Goal: Task Accomplishment & Management: Complete application form

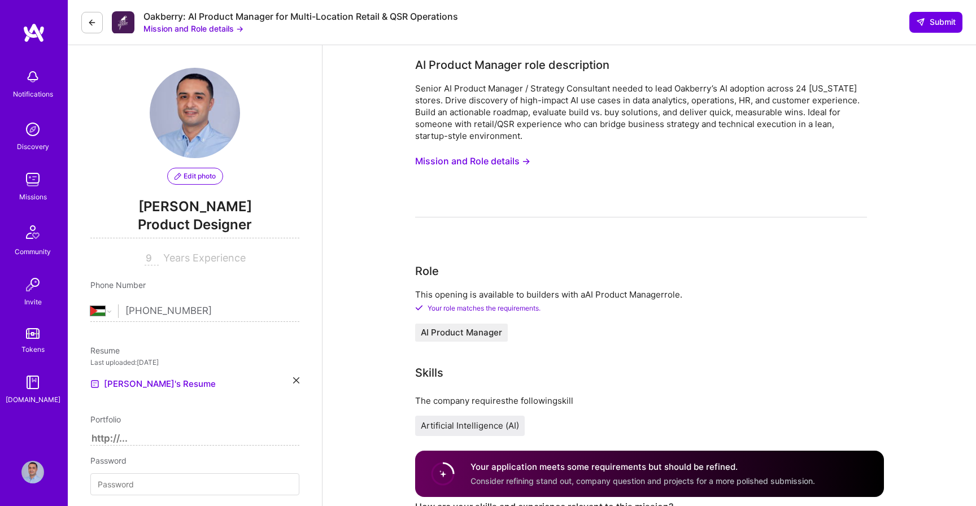
select select "PS"
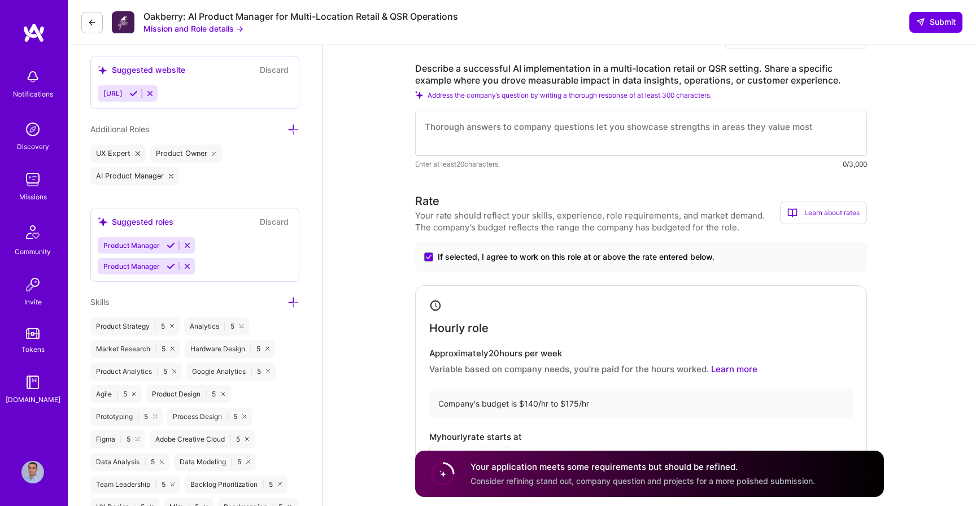
click at [473, 137] on textarea at bounding box center [641, 133] width 452 height 45
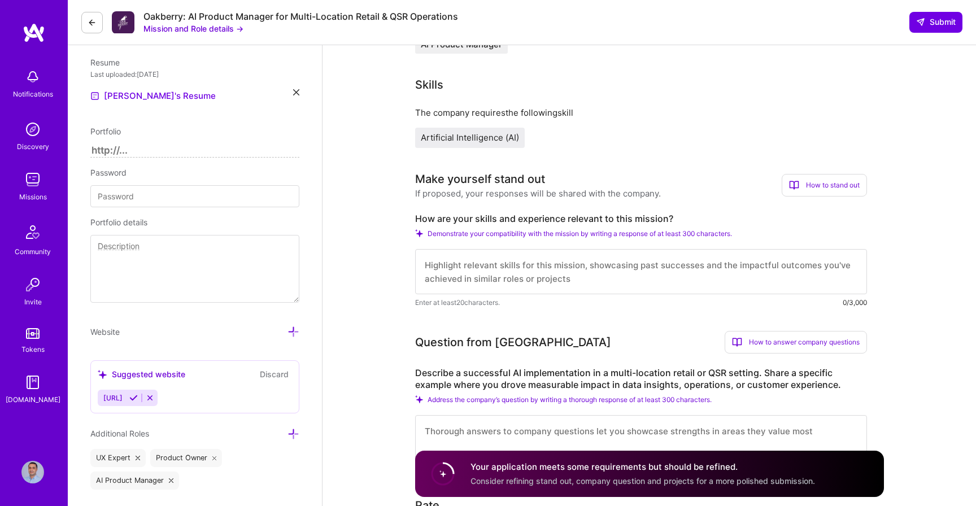
scroll to position [285, 0]
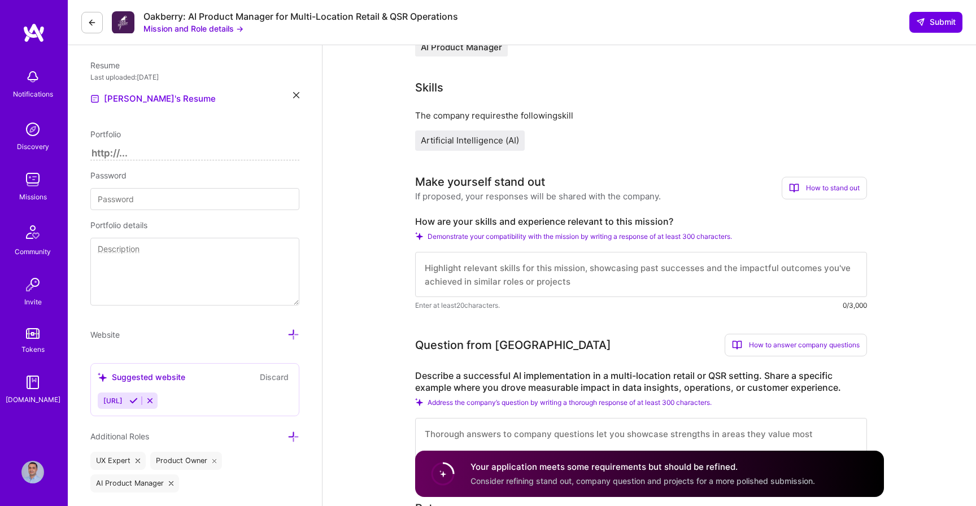
click at [423, 278] on textarea at bounding box center [641, 274] width 452 height 45
click at [481, 292] on textarea at bounding box center [641, 274] width 452 height 45
click at [493, 287] on textarea at bounding box center [641, 274] width 452 height 45
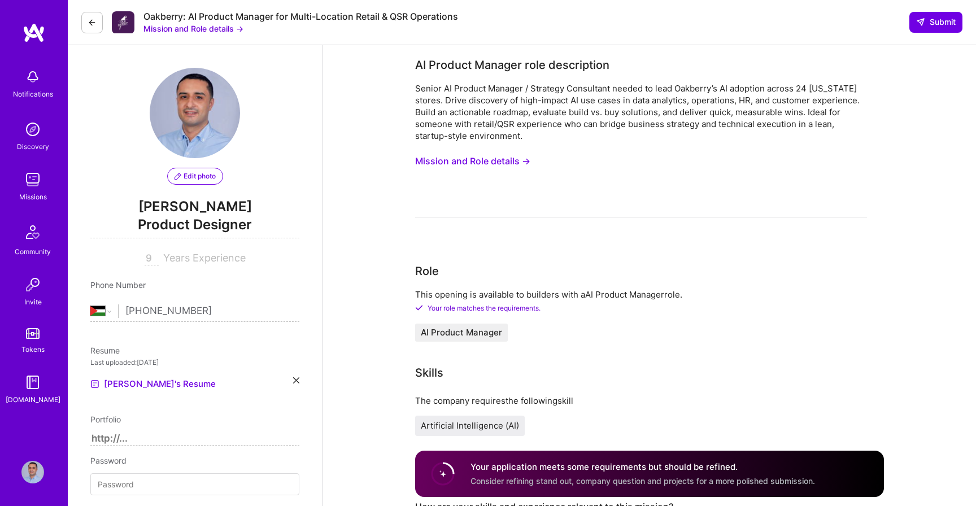
click at [464, 161] on button "Mission and Role details →" at bounding box center [472, 161] width 115 height 21
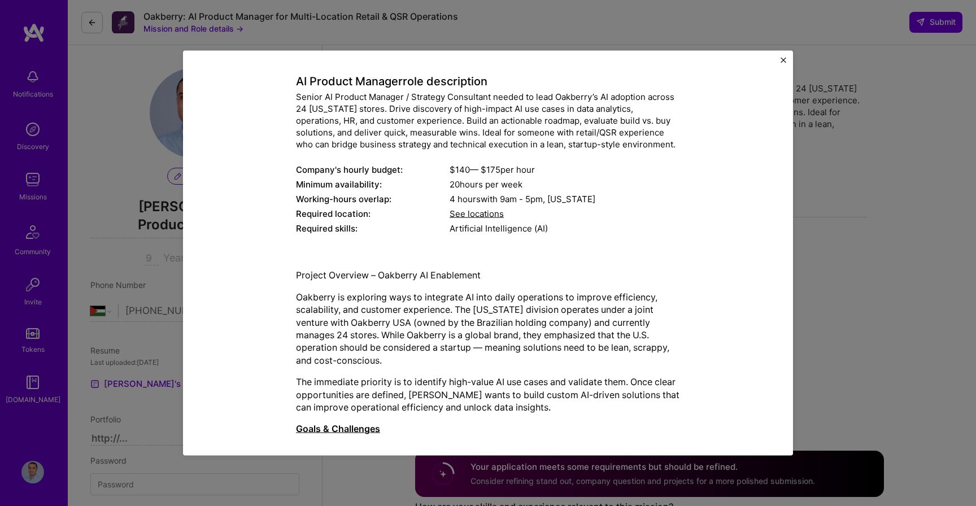
scroll to position [71, 0]
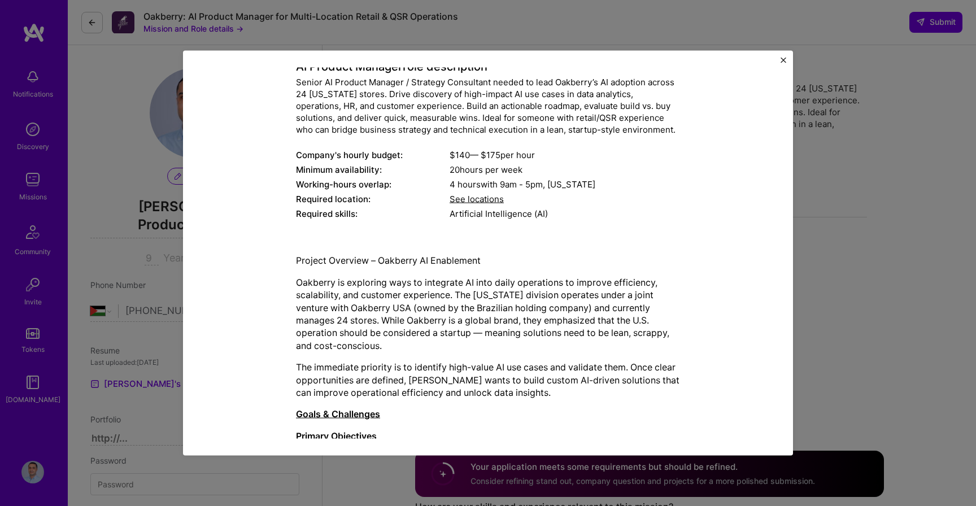
click at [473, 203] on span "See locations" at bounding box center [476, 199] width 54 height 11
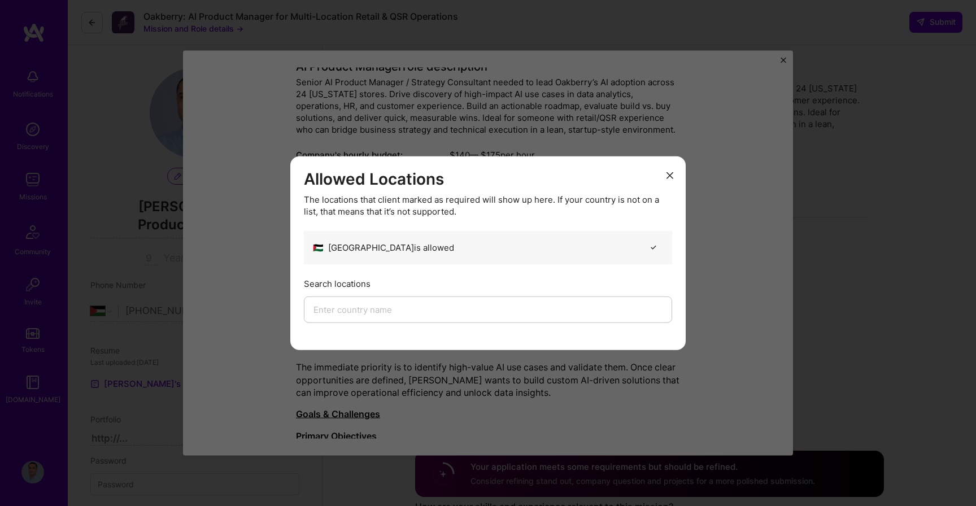
click at [670, 175] on icon "modal" at bounding box center [669, 175] width 7 height 7
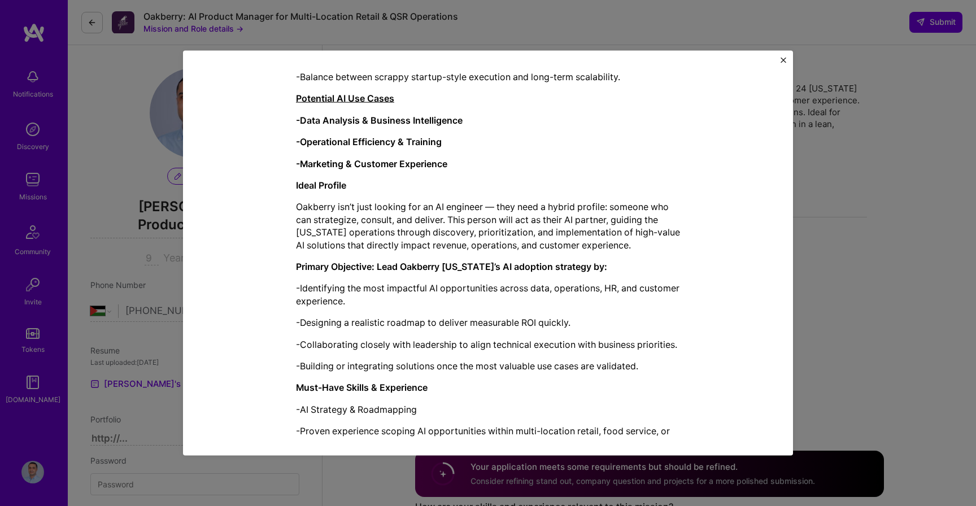
scroll to position [630, 0]
click at [335, 123] on strong "-Data Analysis & Business Intelligence" at bounding box center [379, 118] width 167 height 11
click at [370, 146] on p "-Operational Efficiency & Training" at bounding box center [488, 140] width 384 height 12
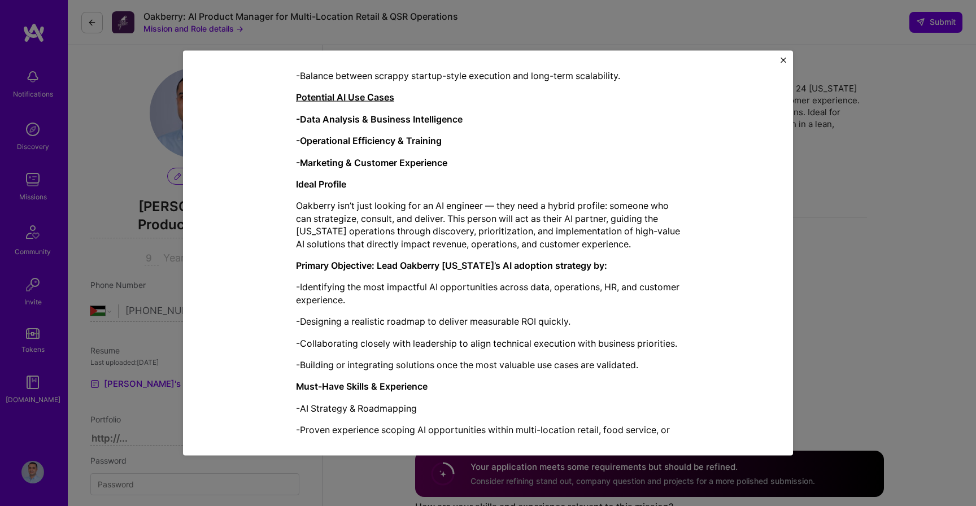
click at [370, 146] on p "-Operational Efficiency & Training" at bounding box center [488, 140] width 384 height 12
click at [370, 168] on div "Project Overview – Oakberry AI Enablement Oakberry is exploring ways to integra…" at bounding box center [488, 331] width 384 height 1272
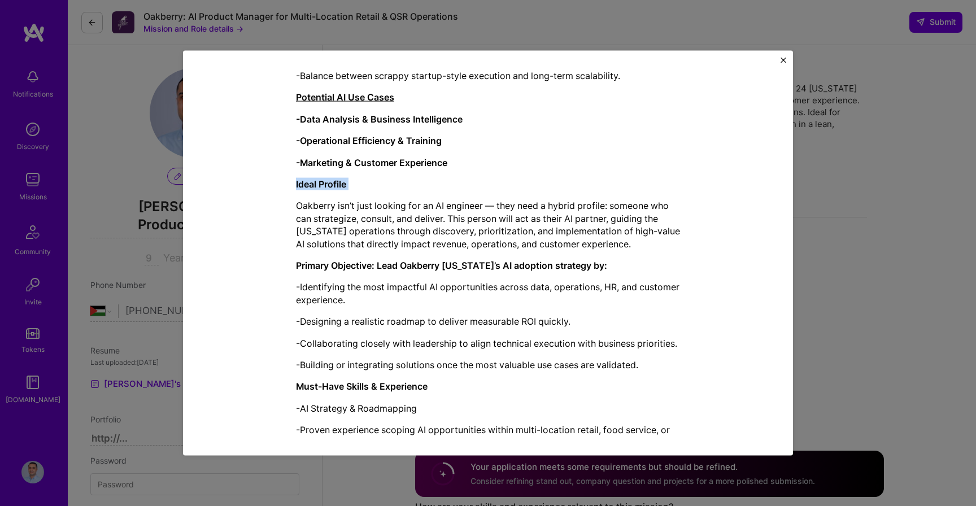
click at [394, 161] on strong "-Marketing & Customer Experience" at bounding box center [371, 161] width 151 height 11
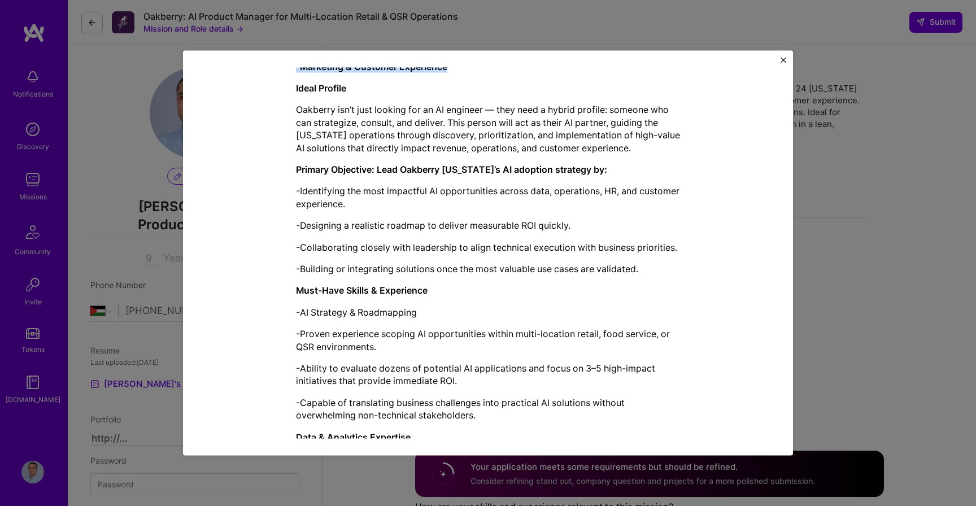
scroll to position [728, 0]
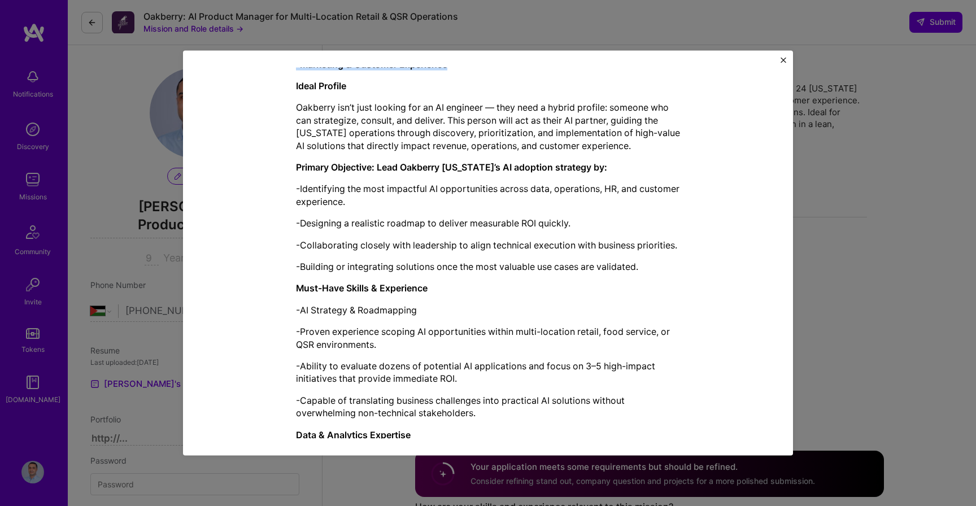
click at [784, 60] on img "Close" at bounding box center [783, 61] width 6 height 6
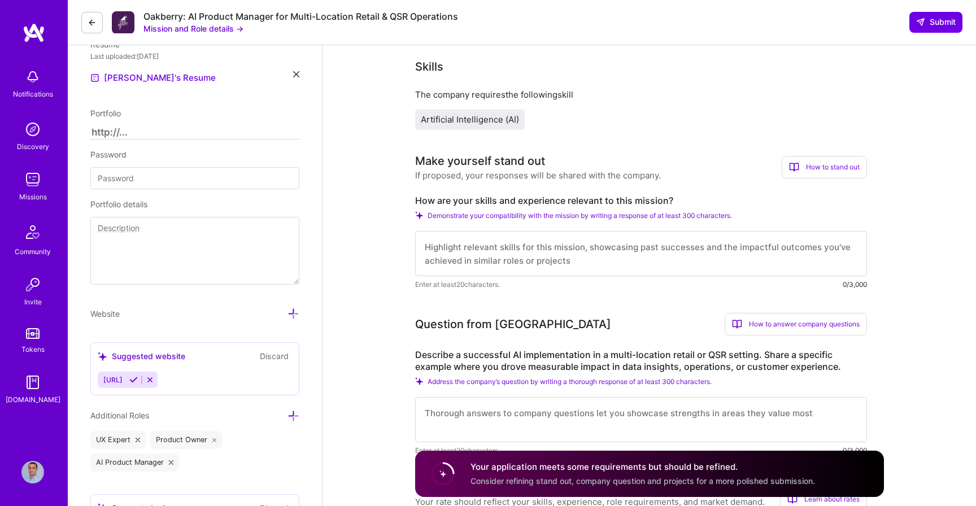
scroll to position [311, 0]
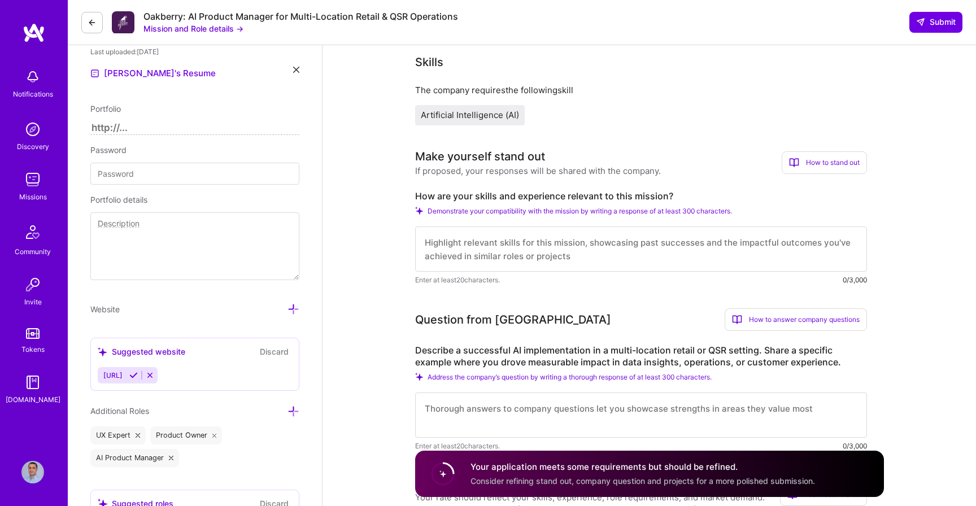
click at [444, 255] on textarea at bounding box center [641, 248] width 452 height 45
click at [493, 255] on textarea at bounding box center [641, 248] width 452 height 45
click at [123, 377] on span "[URL]" at bounding box center [112, 375] width 19 height 8
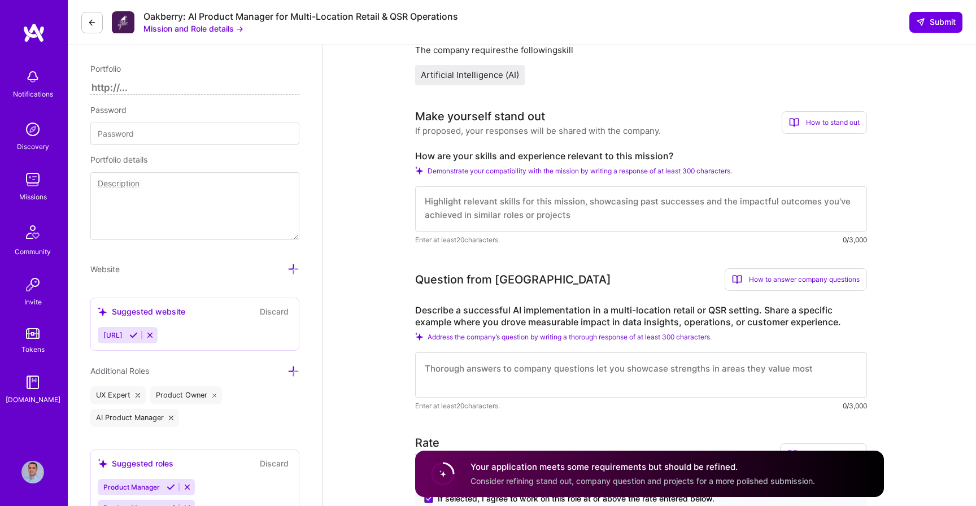
scroll to position [357, 0]
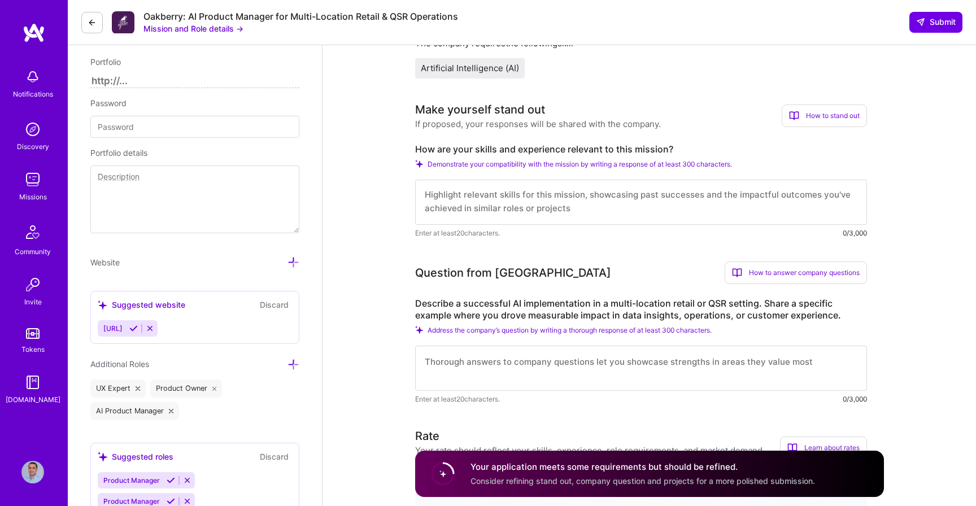
click at [154, 331] on icon at bounding box center [150, 328] width 8 height 8
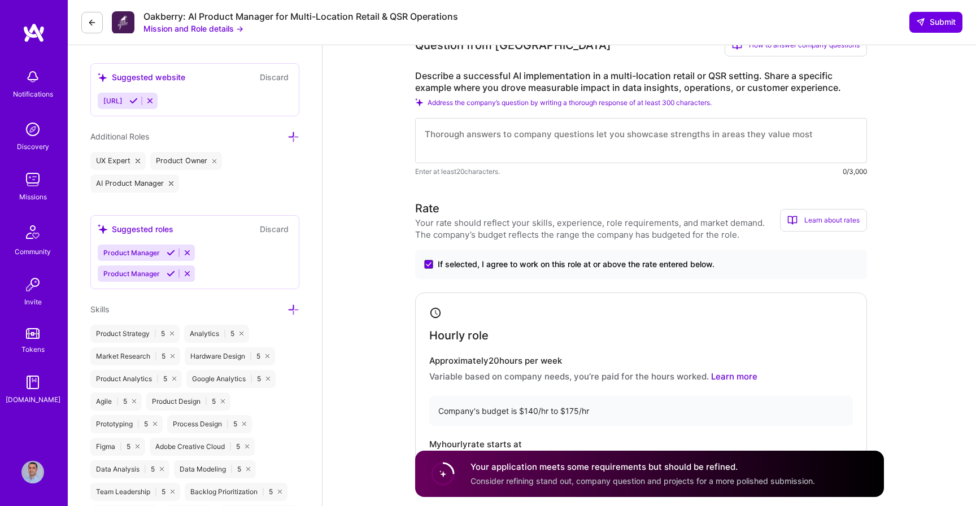
scroll to position [591, 0]
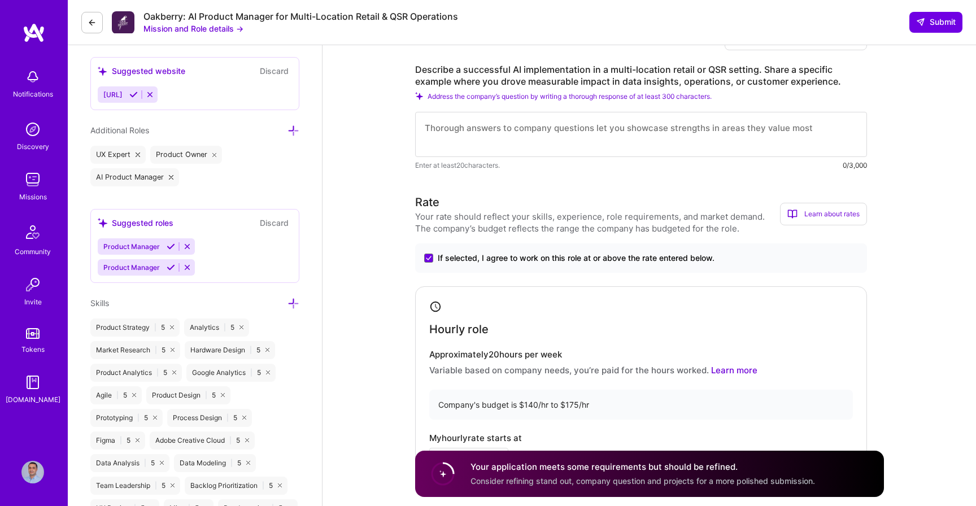
click at [169, 244] on icon at bounding box center [171, 246] width 8 height 8
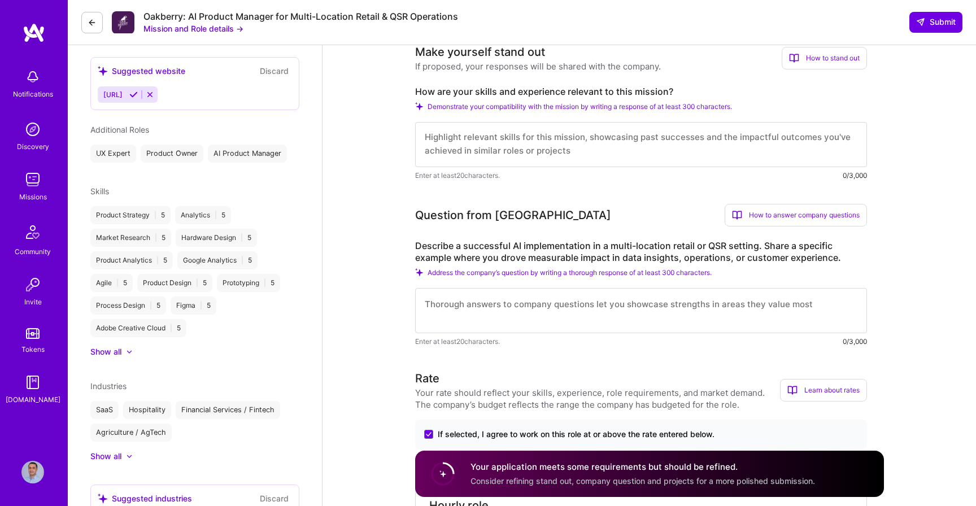
scroll to position [340, 0]
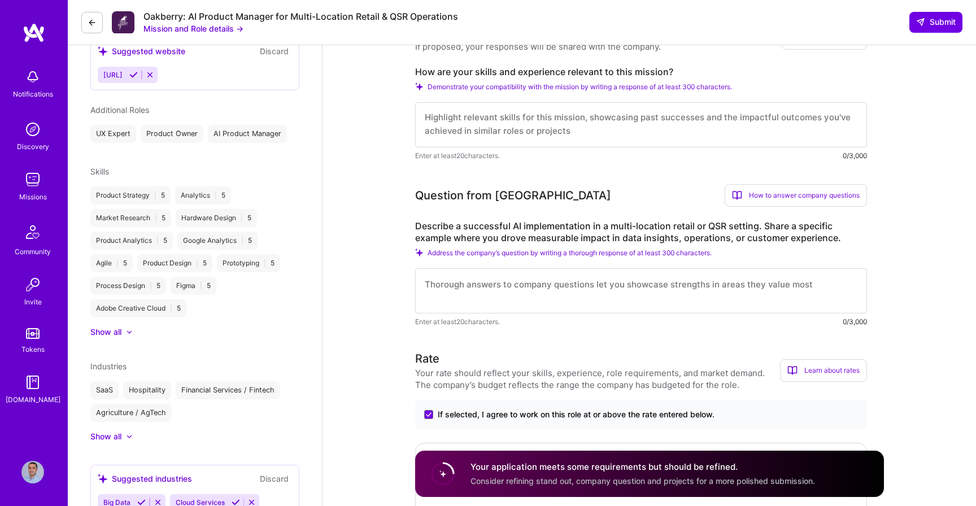
click at [535, 136] on textarea at bounding box center [641, 124] width 452 height 45
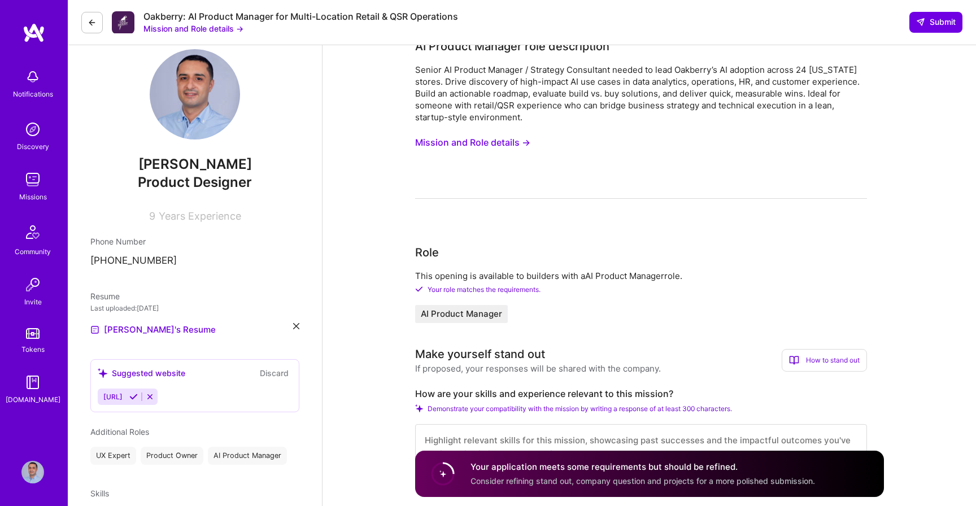
scroll to position [0, 0]
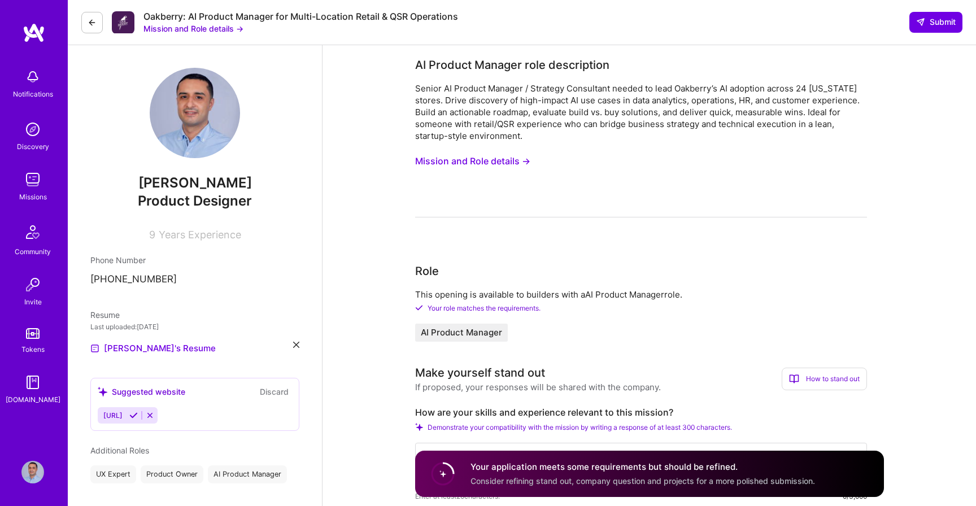
click at [231, 202] on span "Product Designer" at bounding box center [195, 201] width 114 height 16
click at [202, 238] on span "Years Experience" at bounding box center [200, 235] width 82 height 12
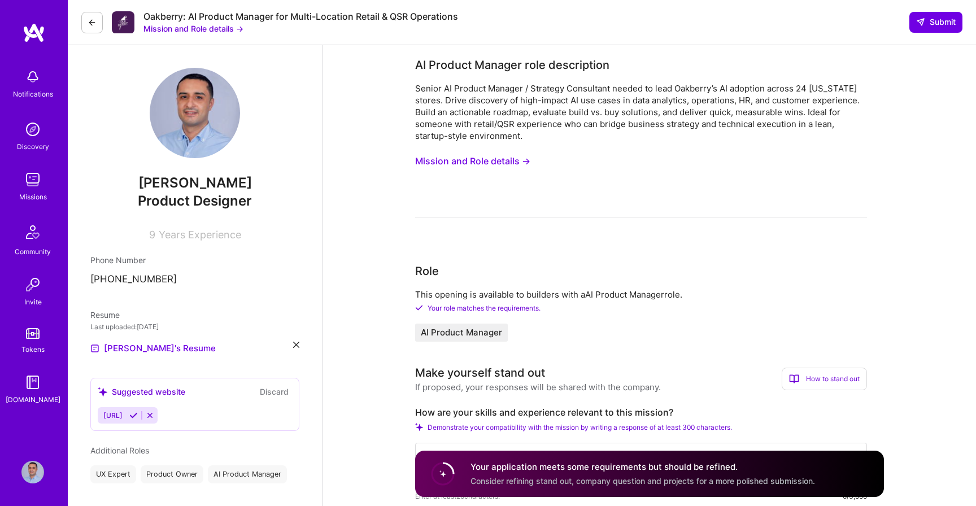
click at [202, 238] on span "Years Experience" at bounding box center [200, 235] width 82 height 12
click at [295, 224] on div "9 Years Experience" at bounding box center [194, 232] width 209 height 16
click at [220, 29] on button "Mission and Role details →" at bounding box center [193, 29] width 100 height 12
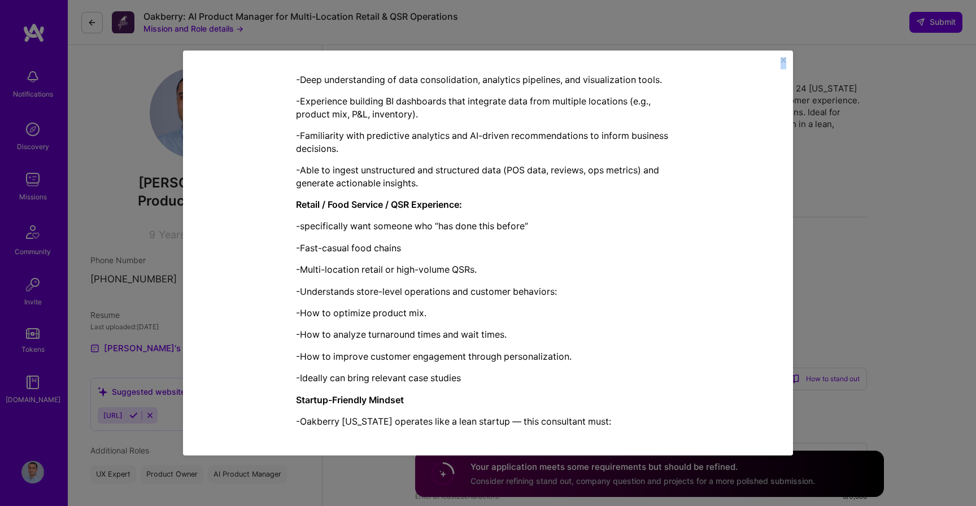
scroll to position [1195, 0]
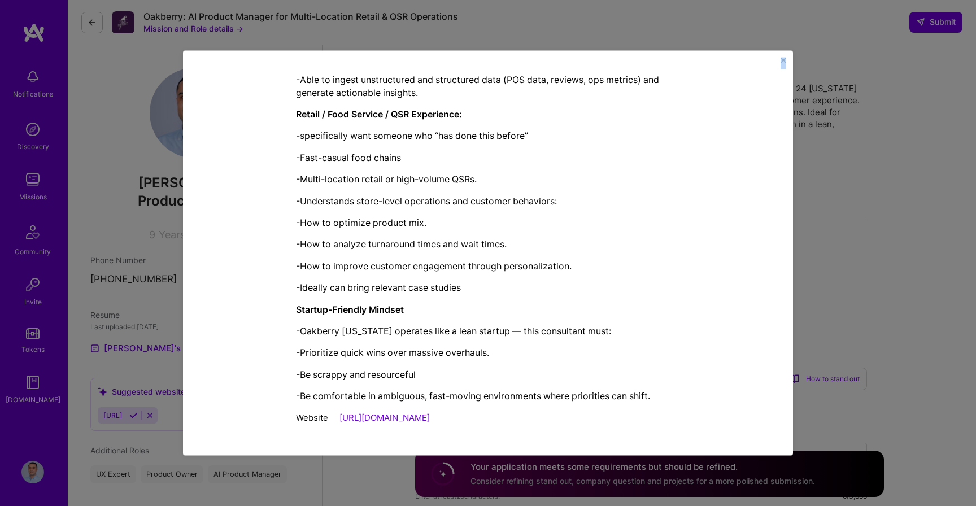
drag, startPoint x: 297, startPoint y: 136, endPoint x: 619, endPoint y: 415, distance: 426.3
copy div "AI Product Manager role description Senior AI Product Manager / Strategy Consul…"
click at [782, 59] on img "Close" at bounding box center [783, 61] width 6 height 6
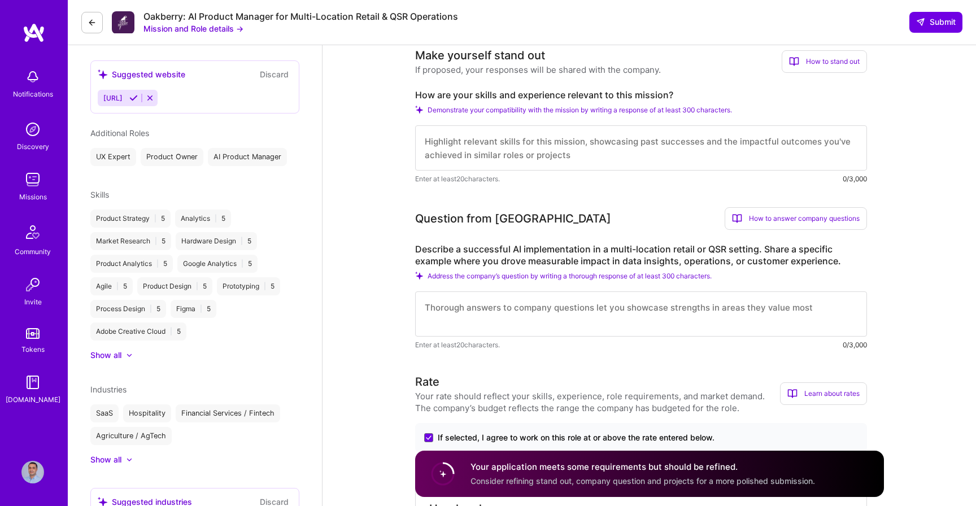
scroll to position [329, 0]
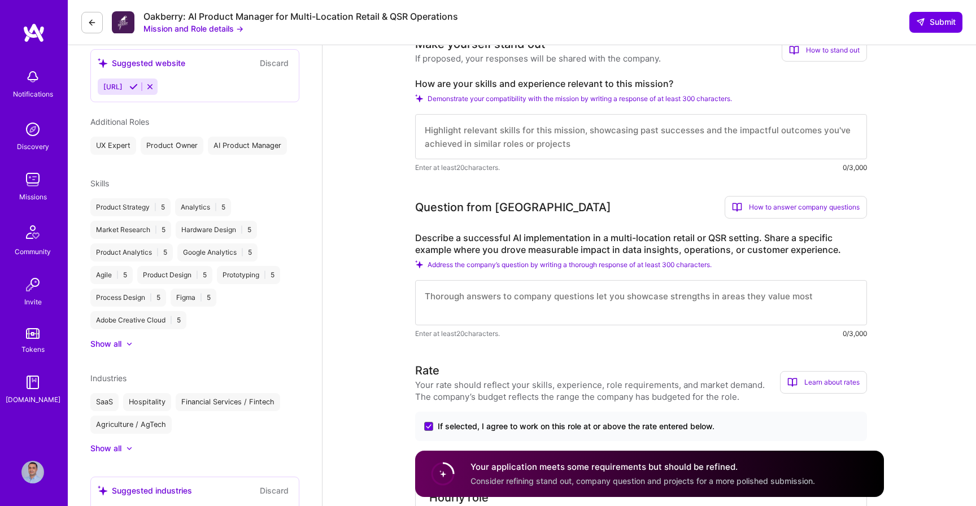
click at [482, 138] on textarea at bounding box center [641, 136] width 452 height 45
click at [460, 85] on label "How are your skills and experience relevant to this mission?" at bounding box center [641, 84] width 452 height 12
copy label "How are your skills and experience relevant to this mission?"
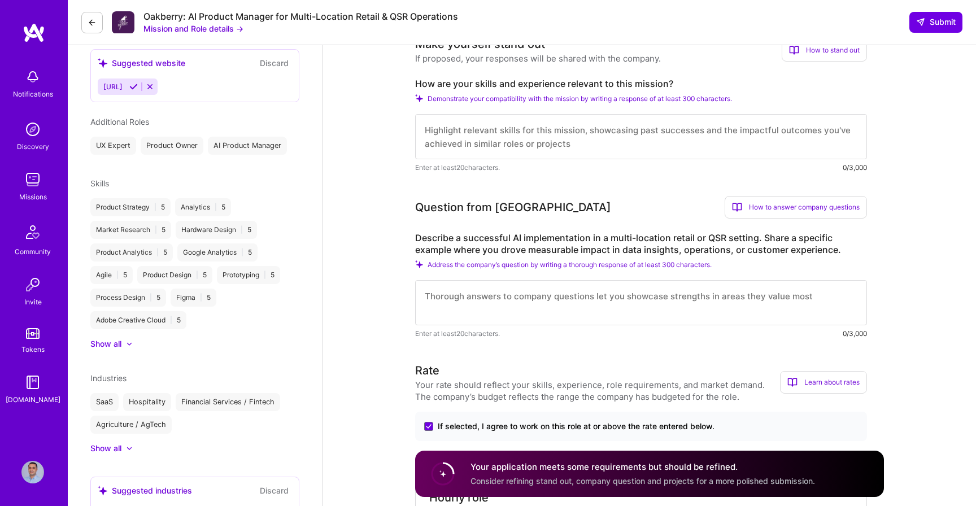
click at [488, 143] on textarea at bounding box center [641, 136] width 452 height 45
paste textarea "I make my smoothie every morning in my Ninja blender, so Oakberry’s mission res…"
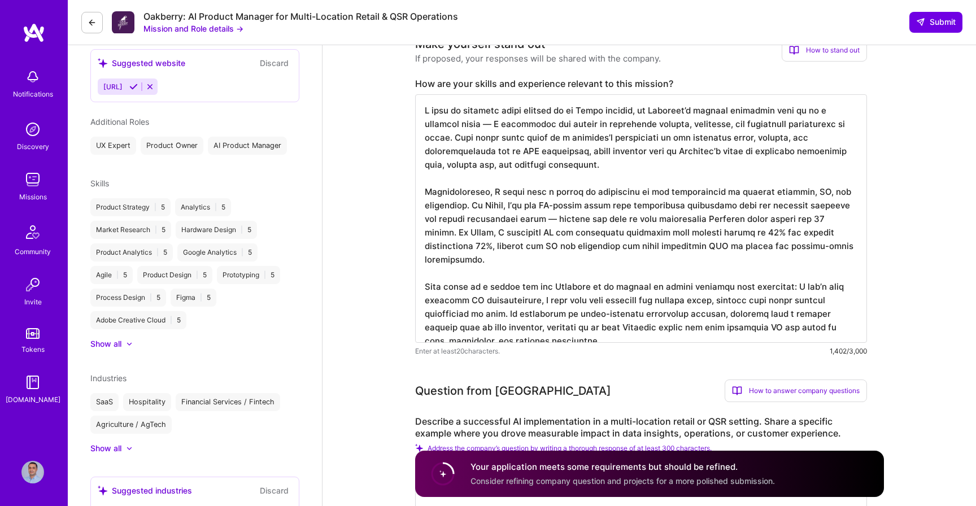
click at [466, 108] on textarea at bounding box center [641, 218] width 452 height 248
click at [548, 111] on textarea at bounding box center [641, 218] width 452 height 248
click at [540, 112] on textarea at bounding box center [641, 218] width 452 height 248
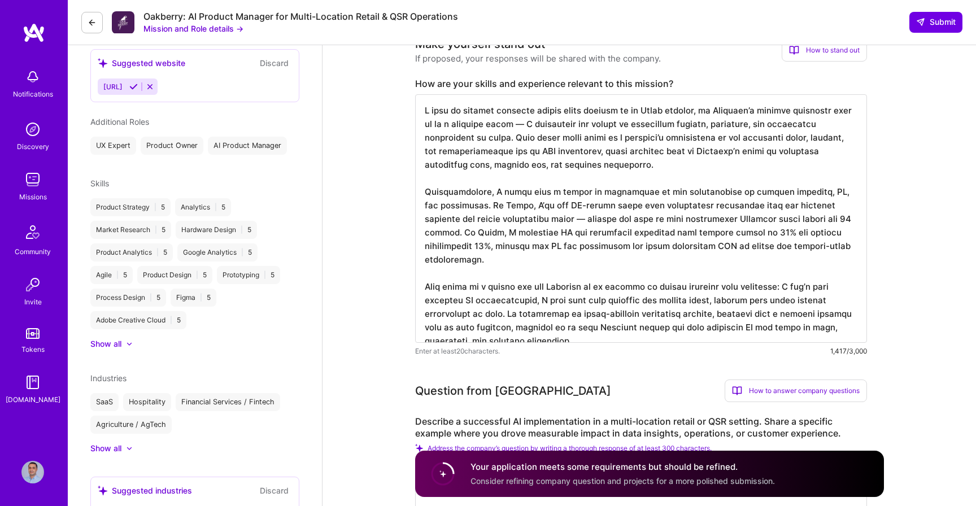
click at [644, 168] on textarea at bounding box center [641, 218] width 452 height 248
click at [518, 203] on textarea at bounding box center [641, 218] width 452 height 248
click at [534, 201] on textarea at bounding box center [641, 218] width 452 height 248
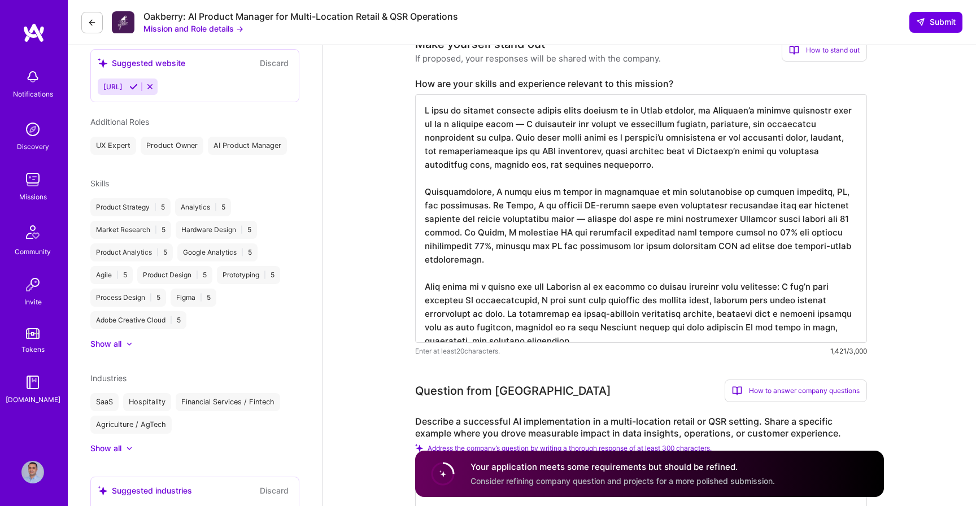
click at [586, 234] on textarea at bounding box center [641, 218] width 452 height 248
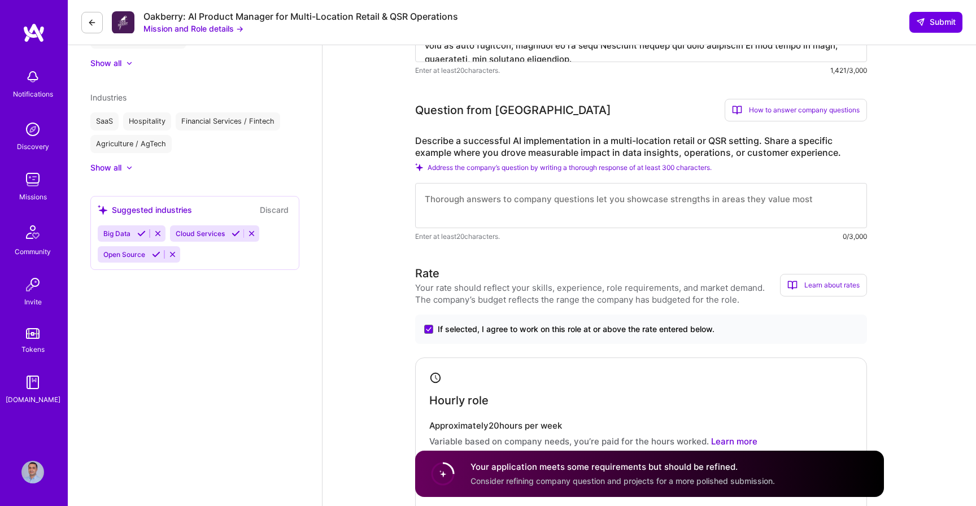
scroll to position [610, 0]
type textarea "I make my avocado smoothie almost every morning in my Ninja blender, so Oakberr…"
click at [473, 202] on textarea at bounding box center [641, 204] width 452 height 45
click at [513, 212] on textarea at bounding box center [641, 204] width 452 height 45
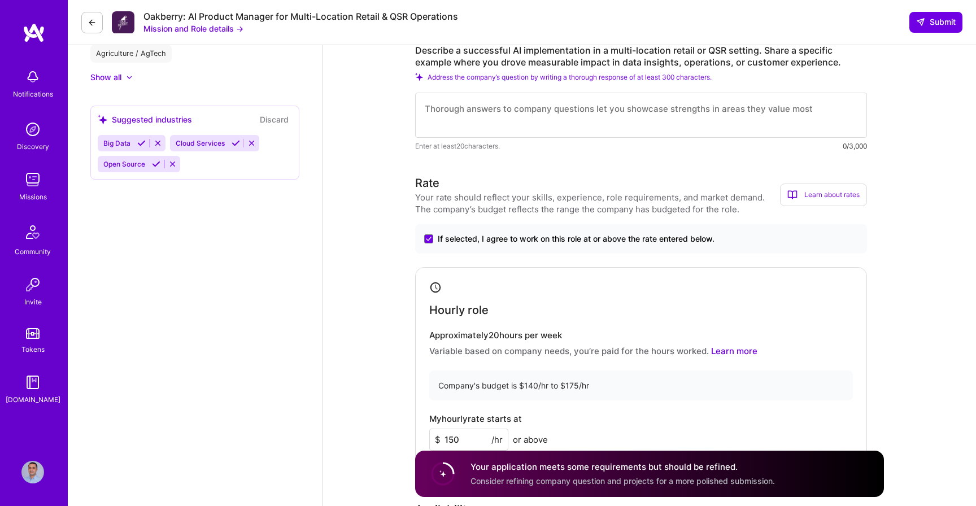
scroll to position [704, 0]
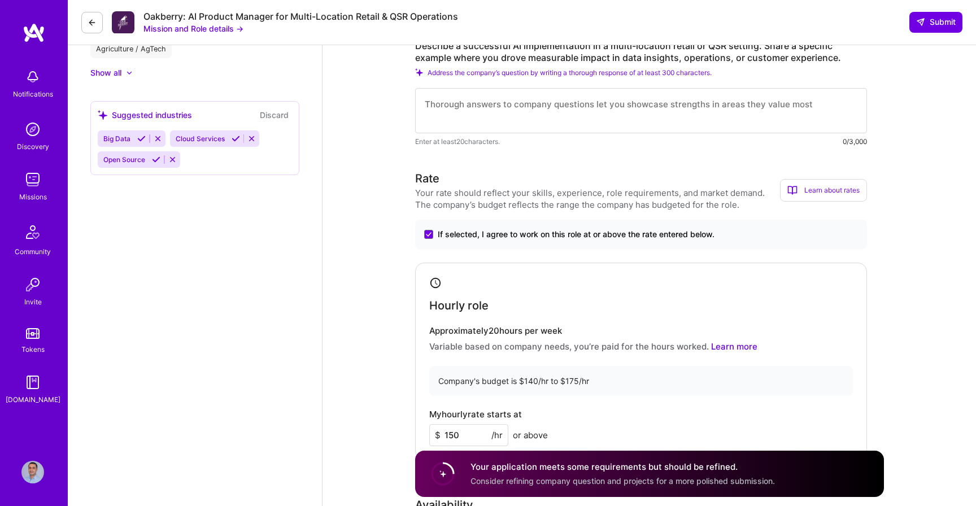
click at [521, 113] on textarea at bounding box center [641, 110] width 452 height 45
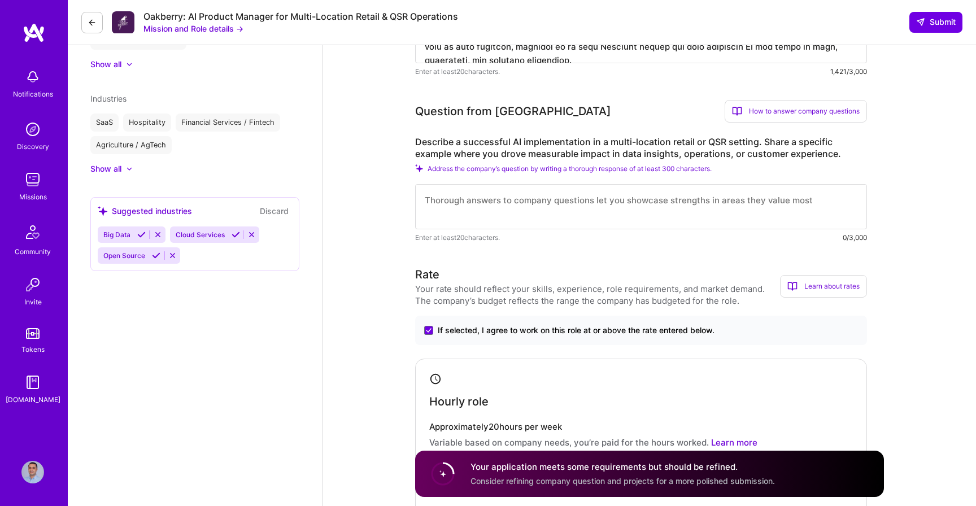
scroll to position [603, 0]
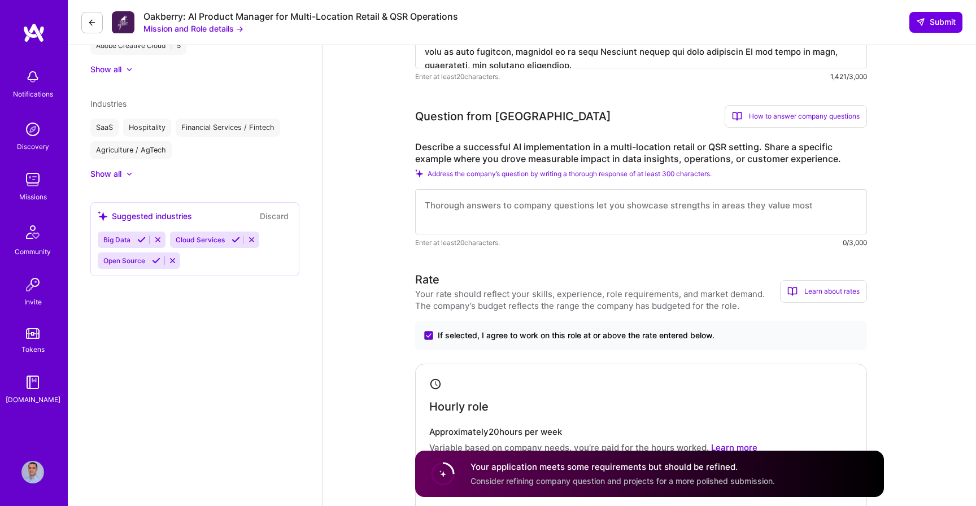
click at [507, 209] on textarea at bounding box center [641, 211] width 452 height 45
click at [468, 161] on label "Describe a successful AI implementation in a multi-location retail or QSR setti…" at bounding box center [641, 153] width 452 height 24
click at [501, 161] on label "Describe a successful AI implementation in a multi-location retail or QSR setti…" at bounding box center [641, 153] width 452 height 24
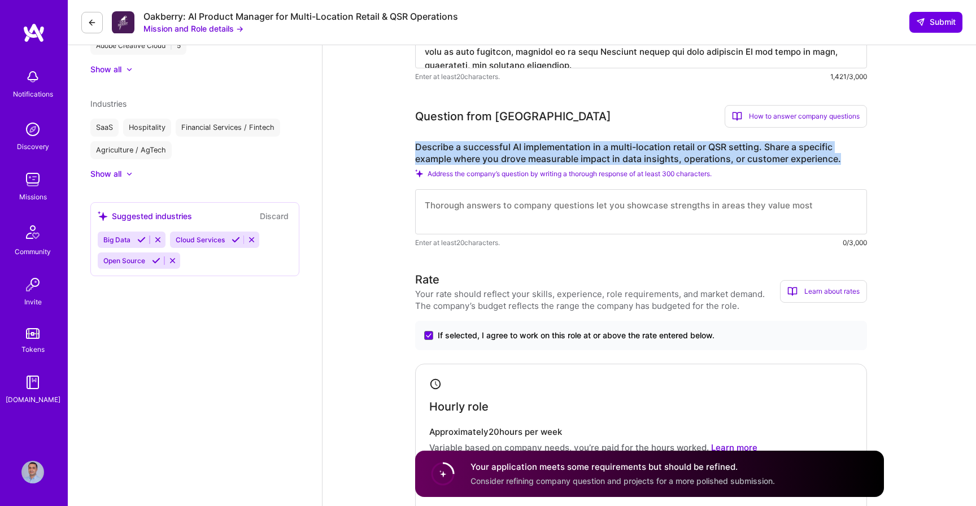
copy label "Describe a successful AI implementation in a multi-location retail or QSR setti…"
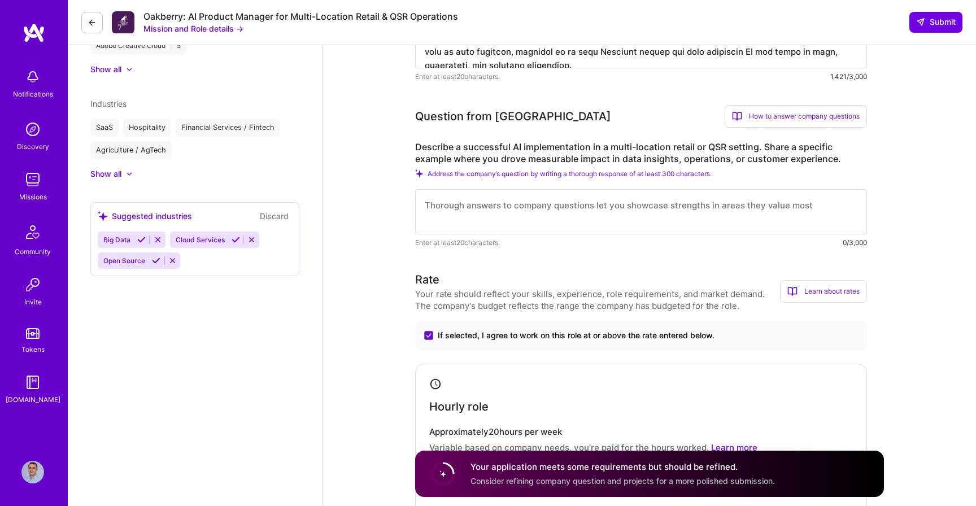
click at [469, 211] on textarea at bounding box center [641, 211] width 452 height 45
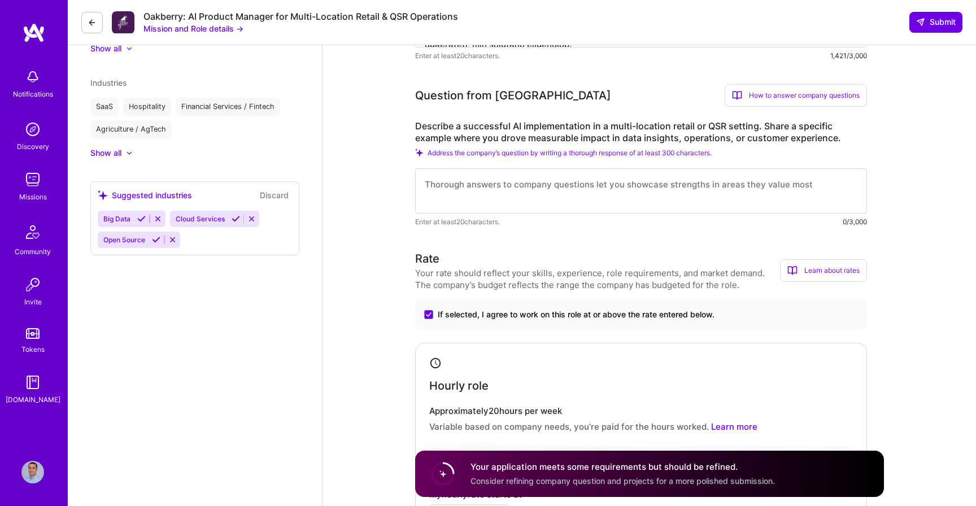
scroll to position [625, 0]
paste textarea "At Harri, I led the design and implementation of an AI-powered compliance platf…"
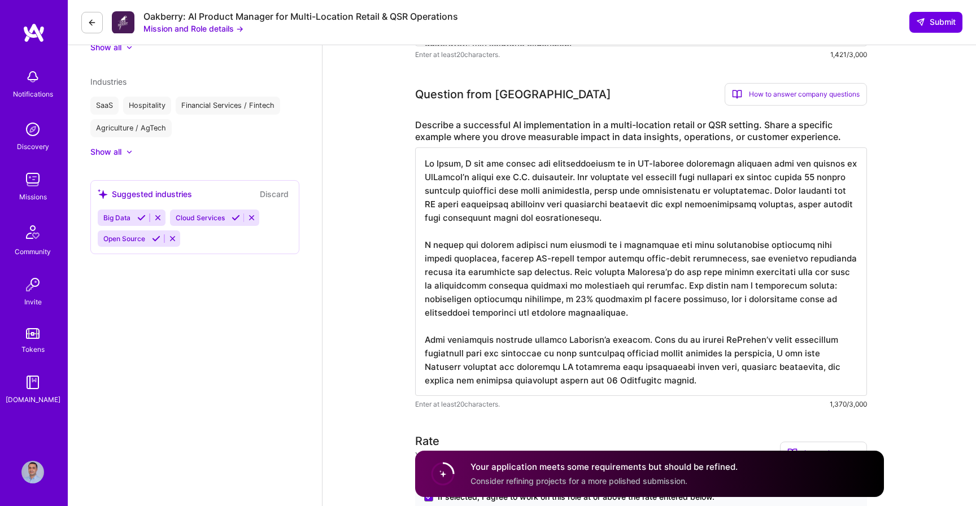
click at [474, 287] on textarea at bounding box center [641, 271] width 452 height 248
drag, startPoint x: 529, startPoint y: 299, endPoint x: 536, endPoint y: 299, distance: 7.4
click at [536, 299] on textarea at bounding box center [641, 271] width 452 height 248
click at [522, 299] on textarea at bounding box center [641, 271] width 452 height 248
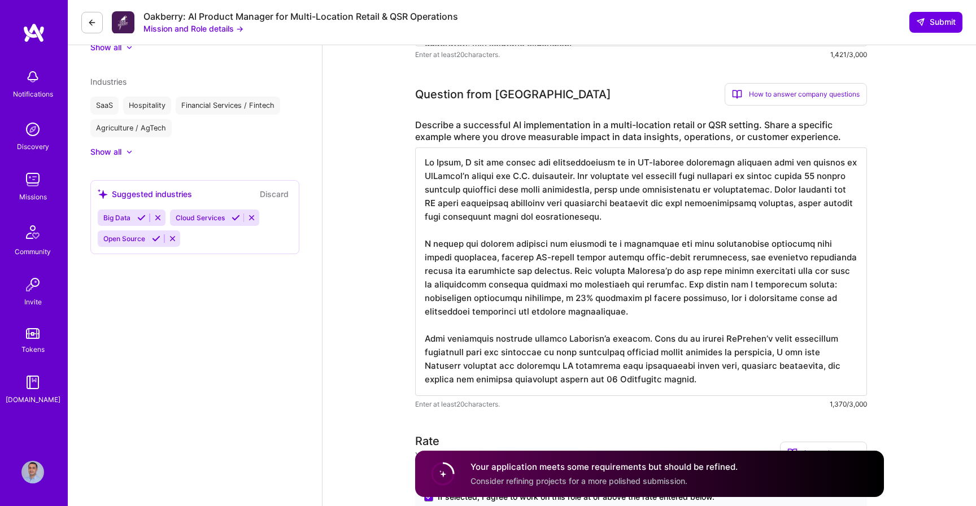
click at [609, 298] on textarea at bounding box center [641, 271] width 452 height 248
click at [706, 265] on textarea at bounding box center [641, 271] width 452 height 248
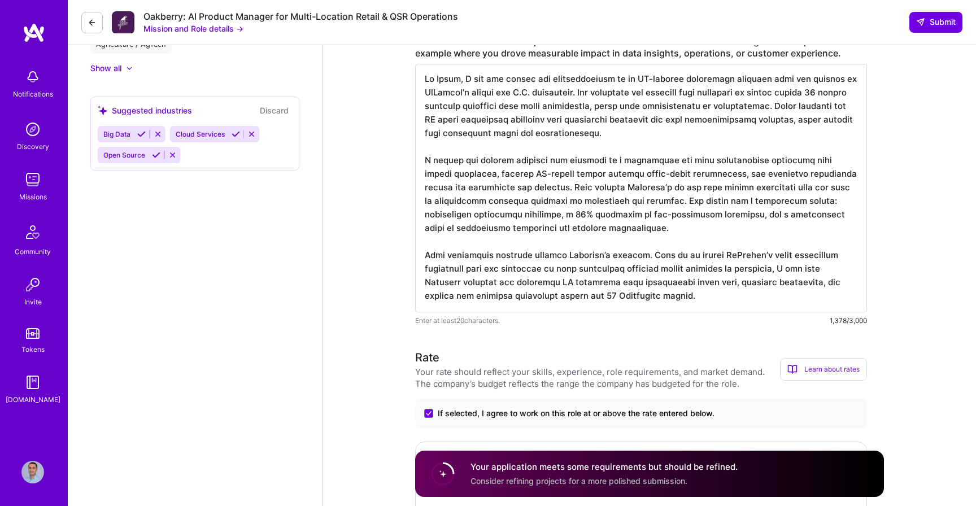
scroll to position [711, 0]
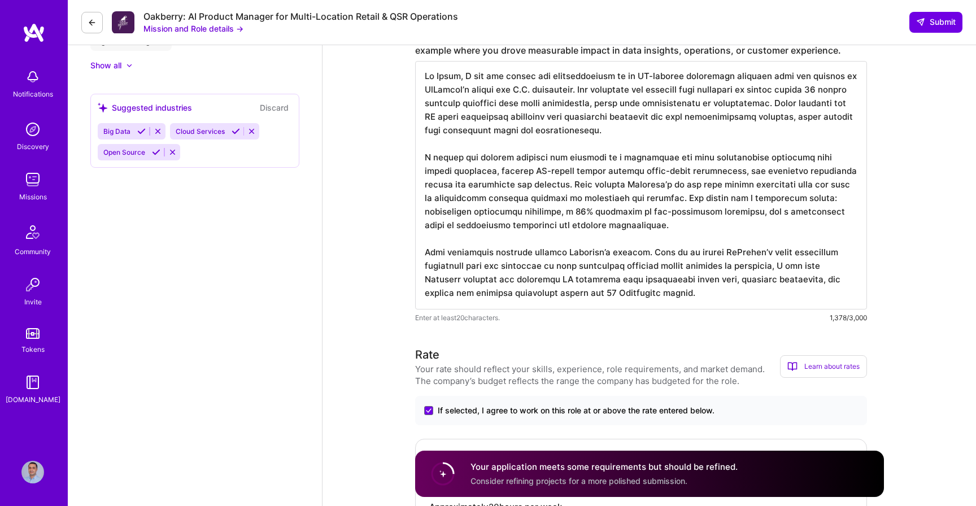
click at [653, 199] on textarea at bounding box center [641, 185] width 452 height 248
click at [648, 199] on textarea at bounding box center [641, 185] width 452 height 248
click at [540, 212] on textarea at bounding box center [641, 185] width 452 height 248
click at [582, 223] on textarea at bounding box center [641, 185] width 452 height 248
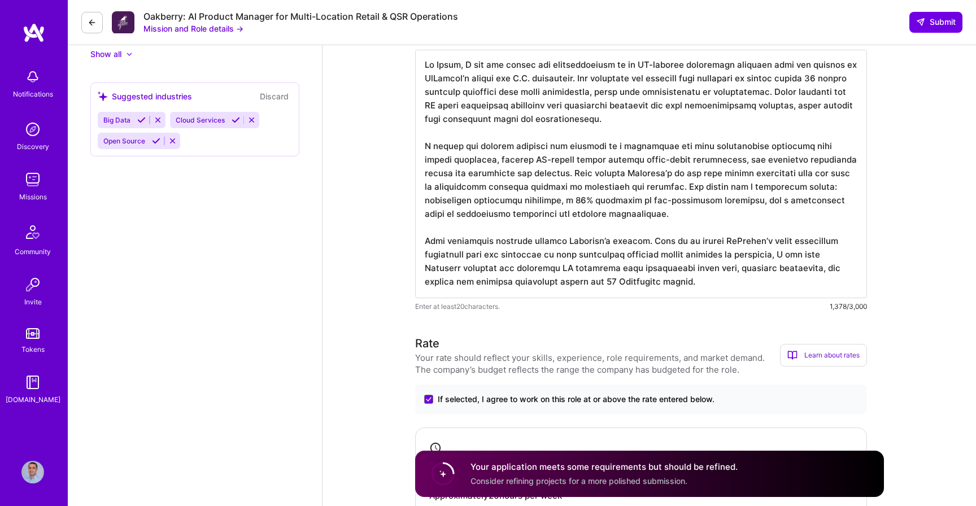
drag, startPoint x: 617, startPoint y: 202, endPoint x: 659, endPoint y: 200, distance: 42.9
click at [659, 200] on textarea at bounding box center [641, 174] width 452 height 248
click at [687, 198] on textarea at bounding box center [641, 174] width 452 height 248
click at [558, 219] on textarea at bounding box center [641, 174] width 452 height 248
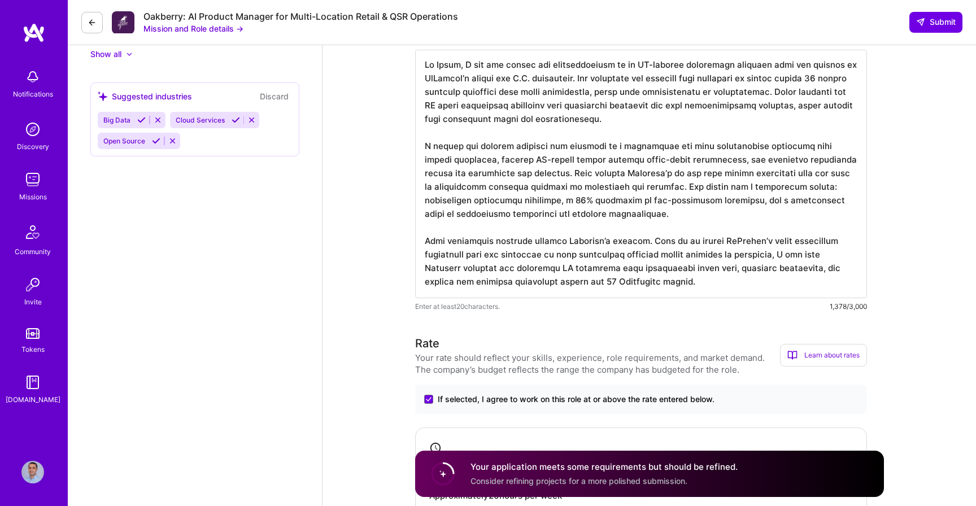
click at [588, 216] on textarea at bounding box center [641, 174] width 452 height 248
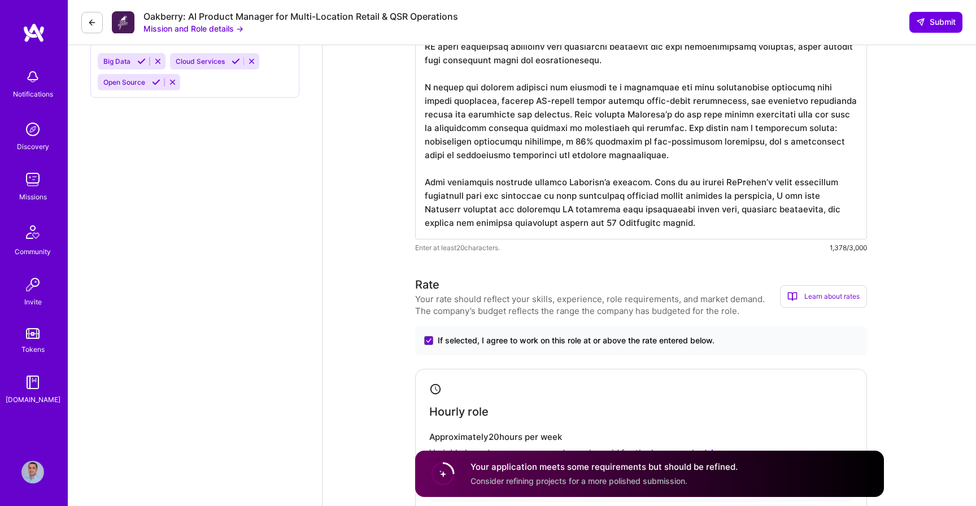
scroll to position [782, 0]
click at [704, 198] on textarea at bounding box center [641, 114] width 452 height 248
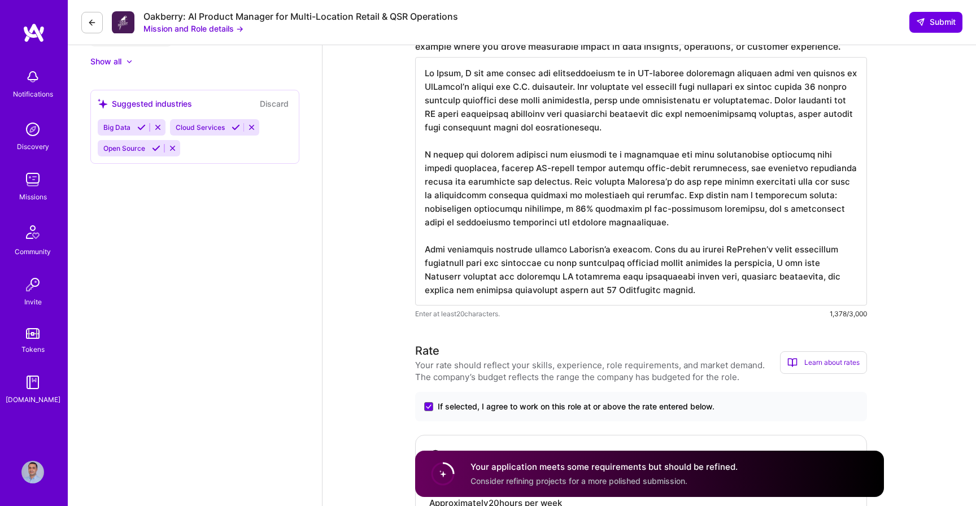
scroll to position [701, 0]
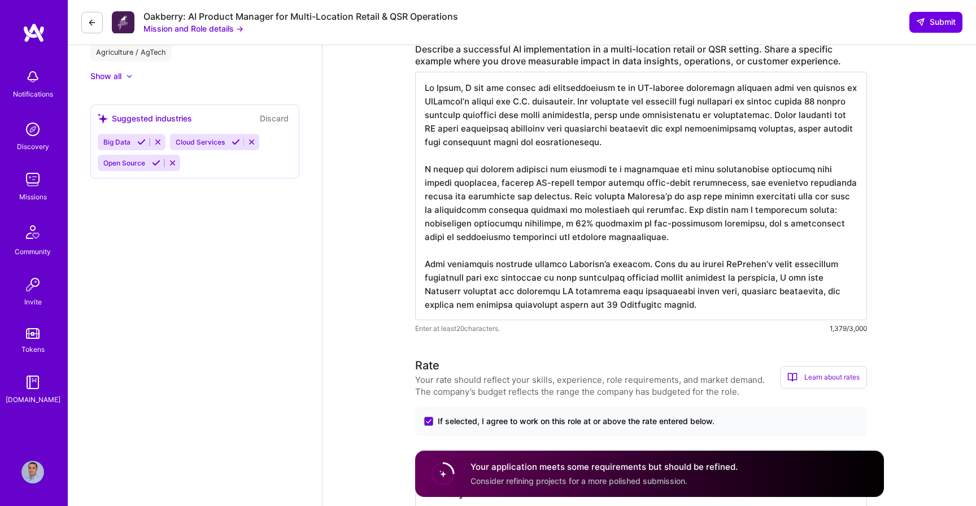
click at [698, 105] on textarea at bounding box center [641, 196] width 452 height 248
click at [724, 308] on textarea at bounding box center [641, 196] width 452 height 248
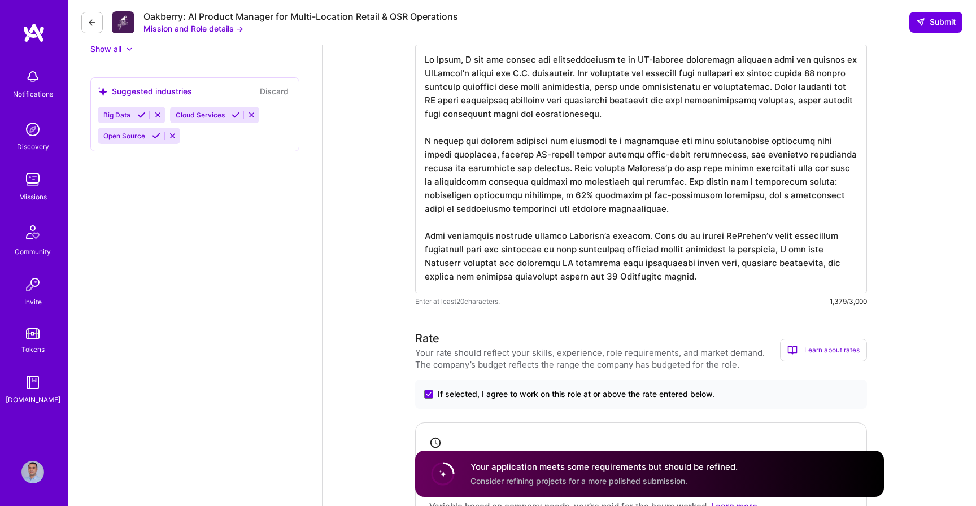
scroll to position [746, 0]
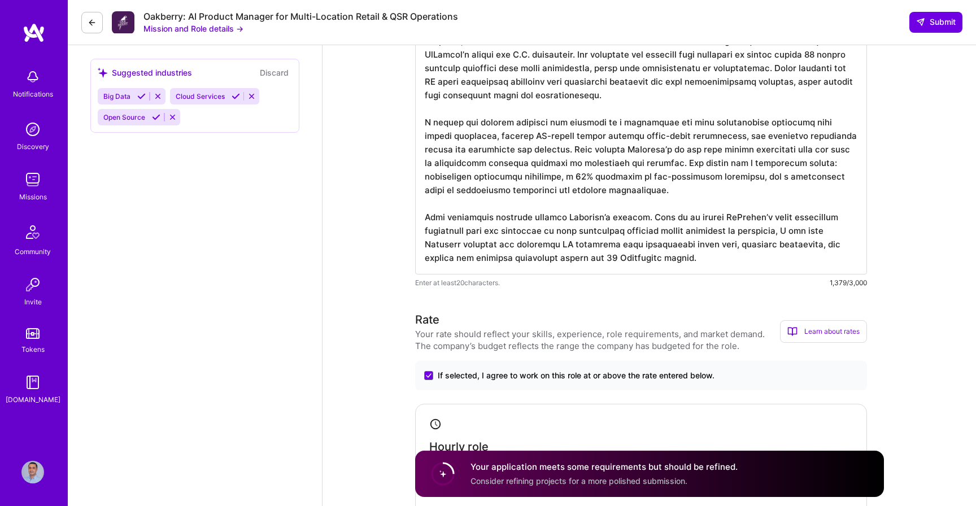
click at [685, 262] on textarea at bounding box center [641, 150] width 452 height 248
click at [687, 259] on textarea at bounding box center [641, 150] width 452 height 248
click at [687, 202] on textarea at bounding box center [641, 150] width 452 height 248
click at [674, 243] on textarea at bounding box center [641, 150] width 452 height 248
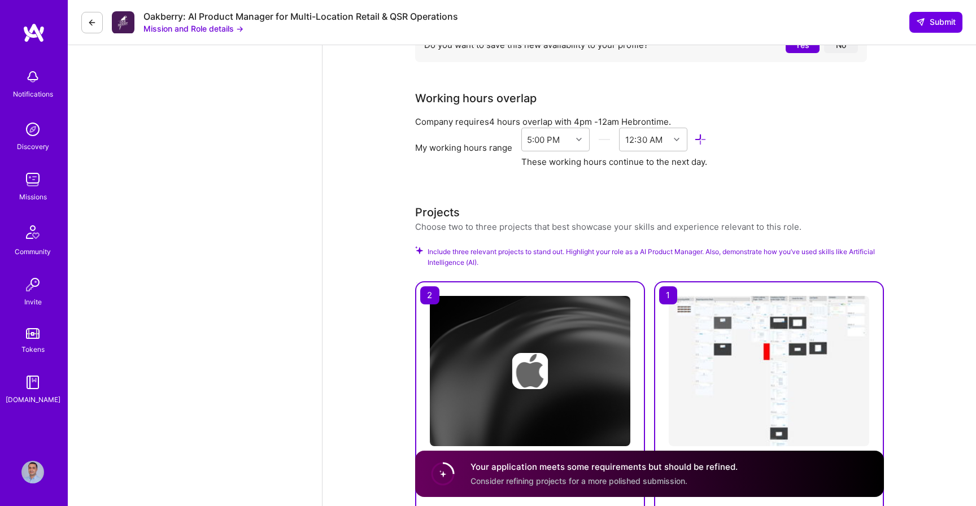
scroll to position [1629, 0]
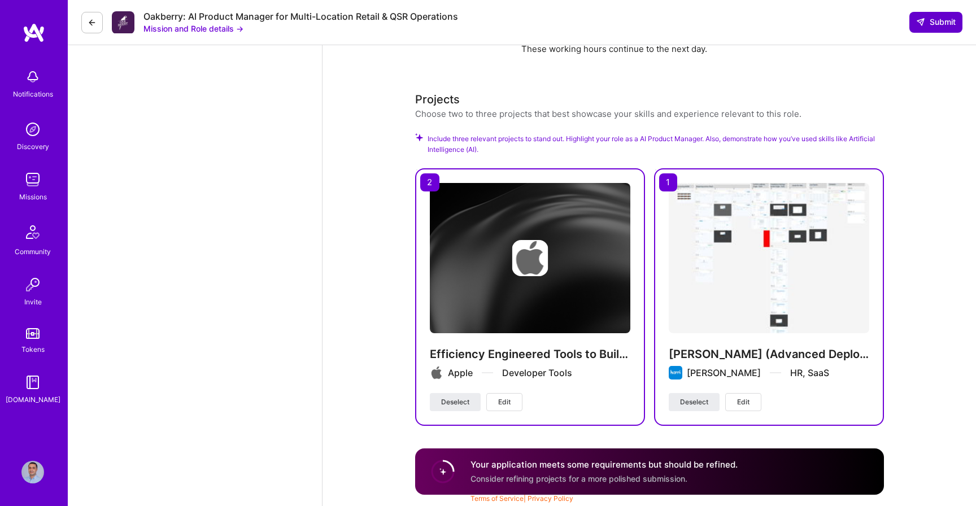
type textarea "At Harri, I led the design and implementation of an AI-powered compliance platf…"
click at [933, 20] on span "Submit" at bounding box center [936, 21] width 40 height 11
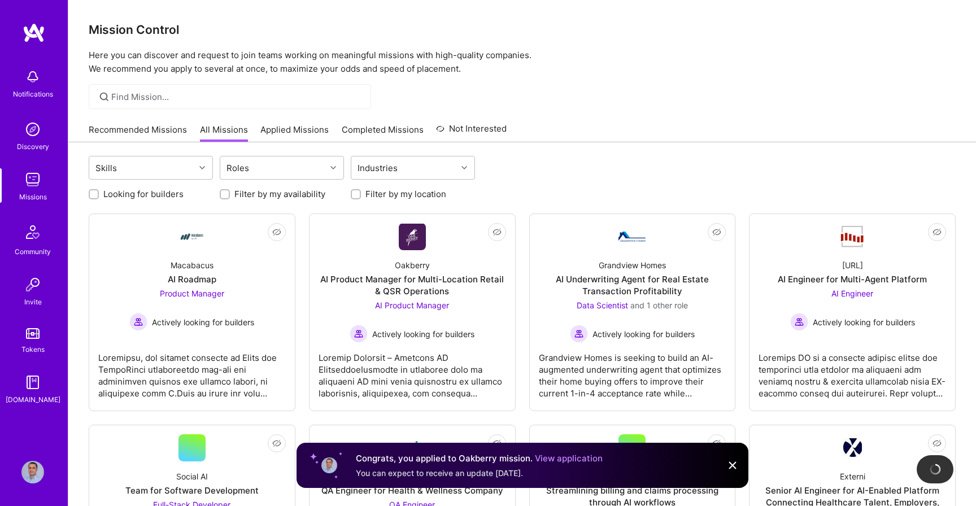
click at [286, 137] on link "Applied Missions" at bounding box center [294, 133] width 68 height 19
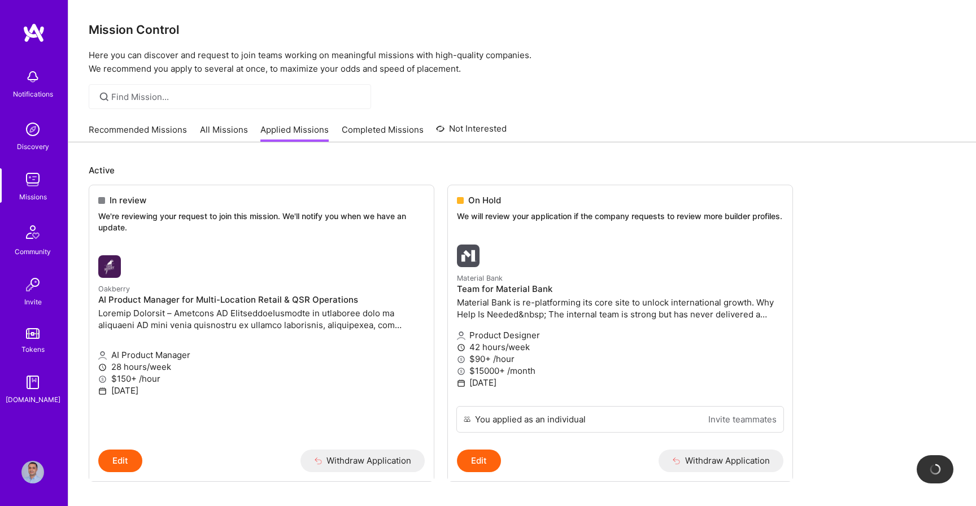
click at [136, 131] on link "Recommended Missions" at bounding box center [138, 133] width 98 height 19
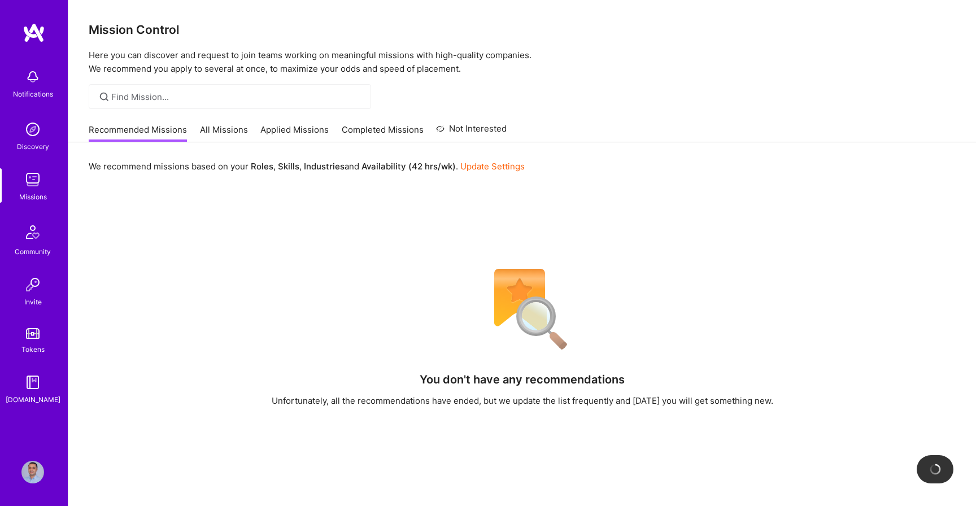
click at [213, 126] on link "All Missions" at bounding box center [224, 133] width 48 height 19
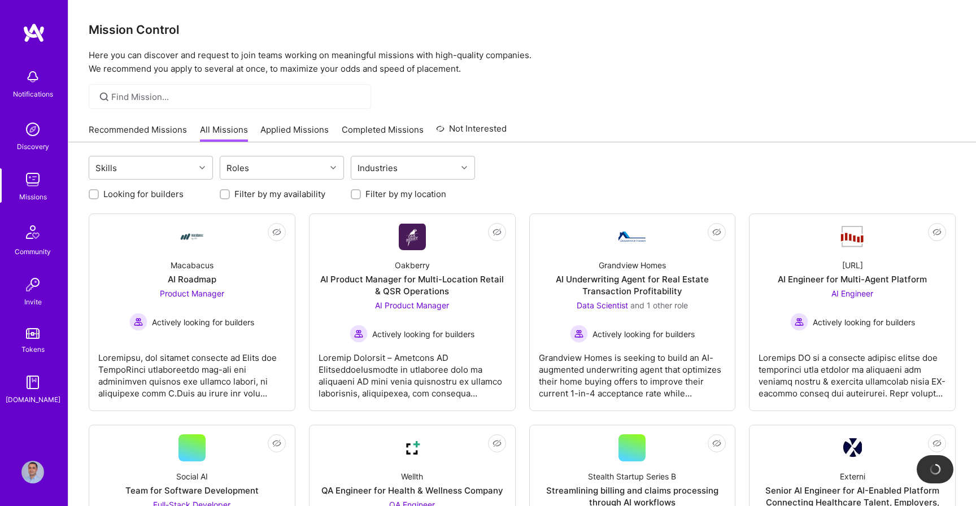
click at [42, 78] on img at bounding box center [32, 76] width 23 height 23
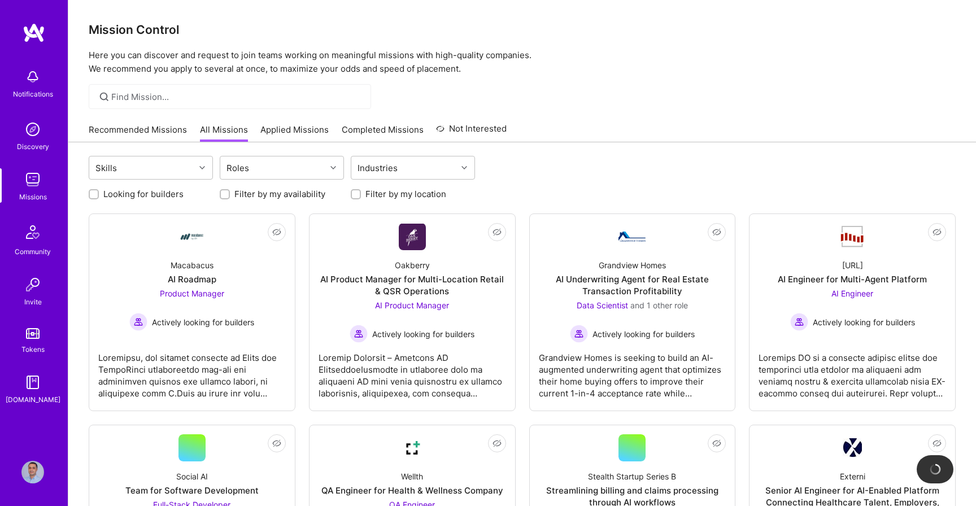
click at [33, 34] on img at bounding box center [34, 33] width 23 height 20
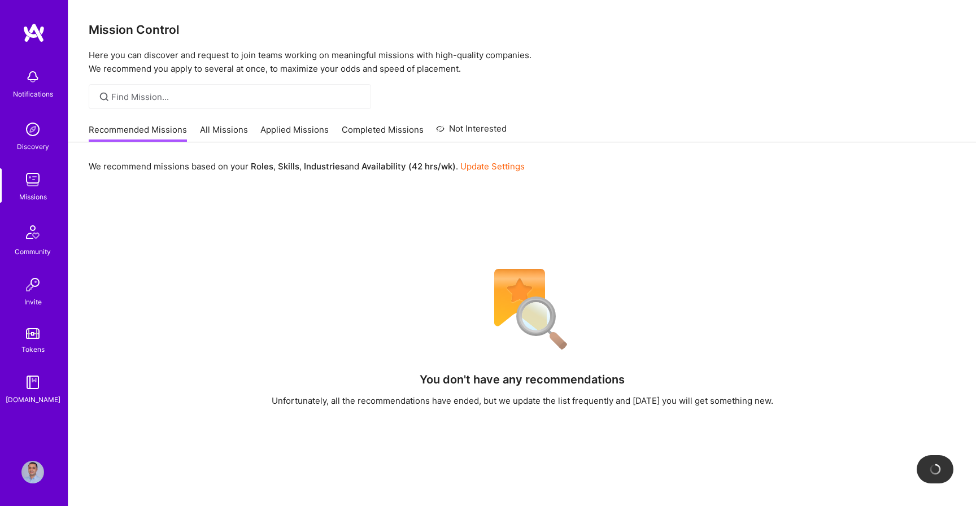
click at [498, 165] on link "Update Settings" at bounding box center [492, 166] width 64 height 11
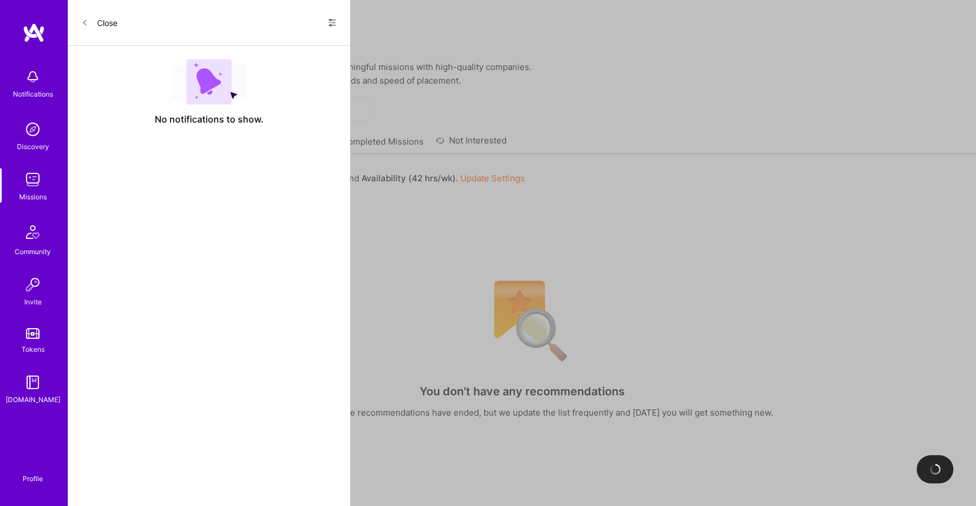
select select "PS"
select select "Right Now"
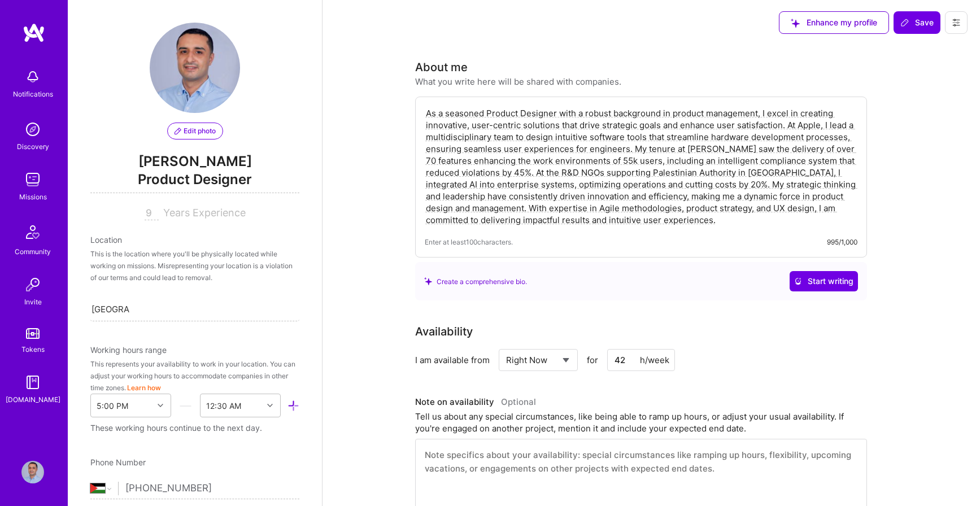
scroll to position [691, 0]
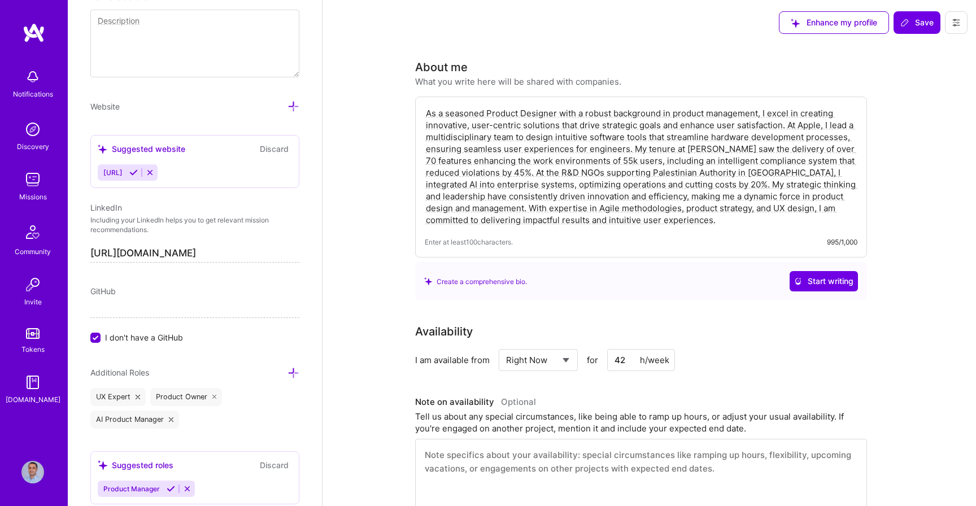
click at [654, 211] on textarea "As a seasoned Product Designer with a robust background in product management, …" at bounding box center [641, 166] width 433 height 121
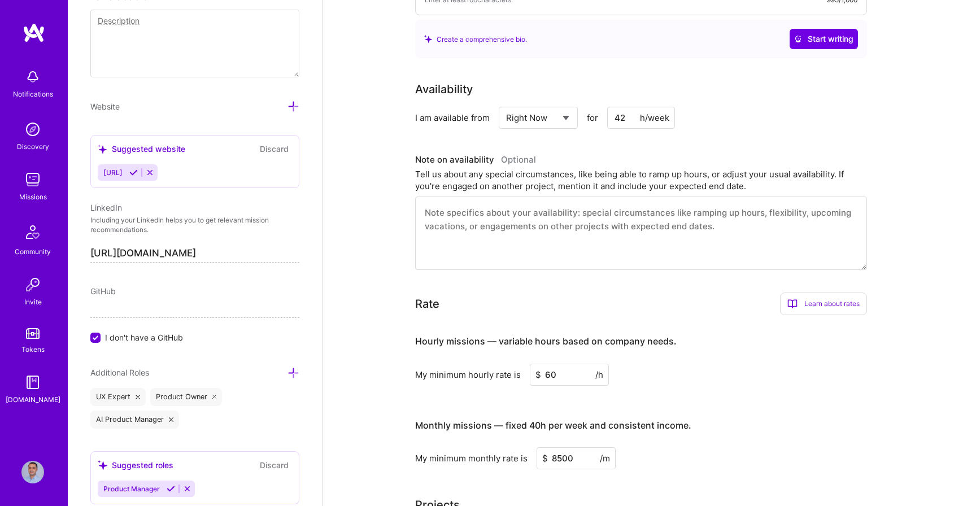
scroll to position [0, 0]
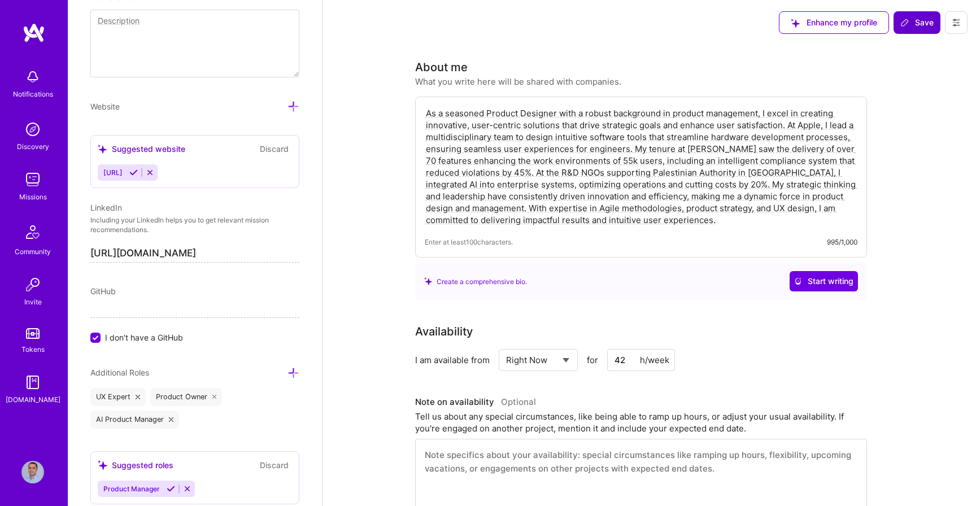
click at [920, 19] on span "Save" at bounding box center [916, 22] width 33 height 11
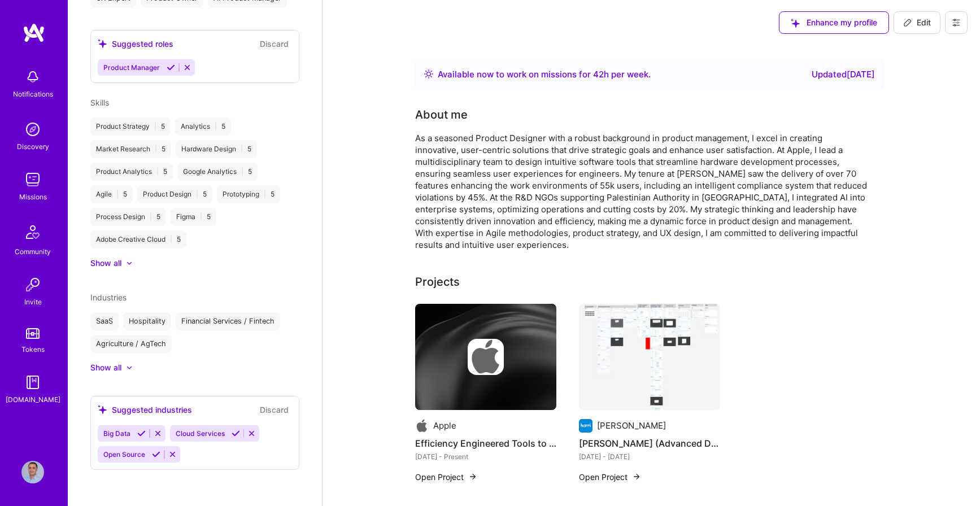
click at [32, 77] on img at bounding box center [32, 76] width 23 height 23
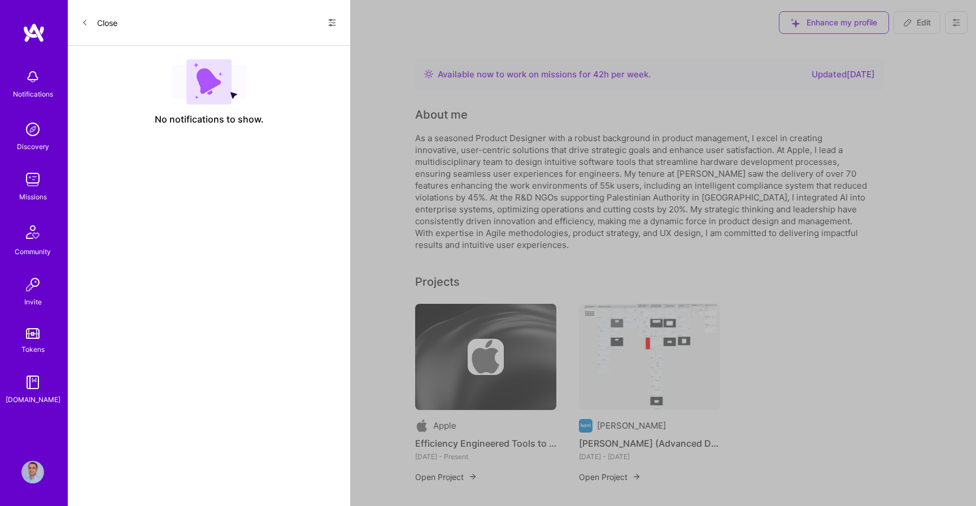
click at [30, 122] on img at bounding box center [32, 129] width 23 height 23
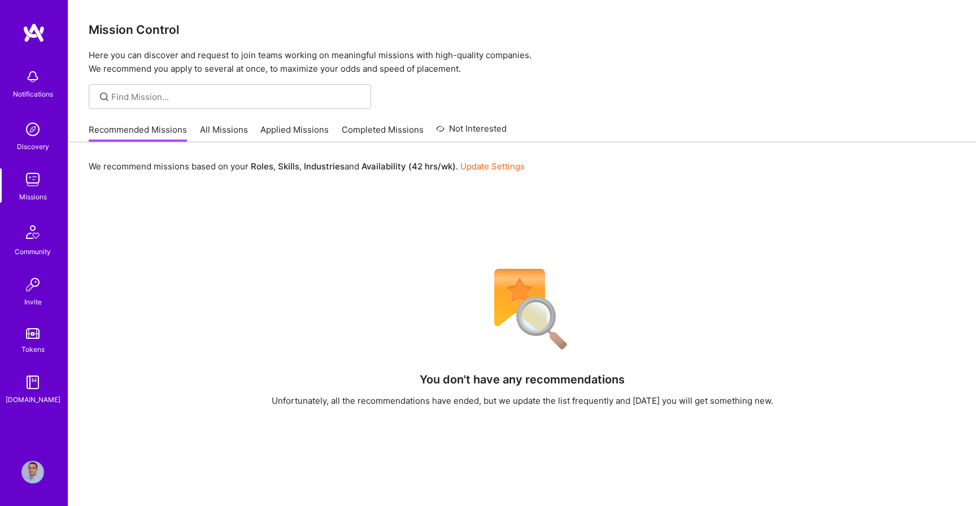
click at [30, 475] on img at bounding box center [32, 472] width 23 height 23
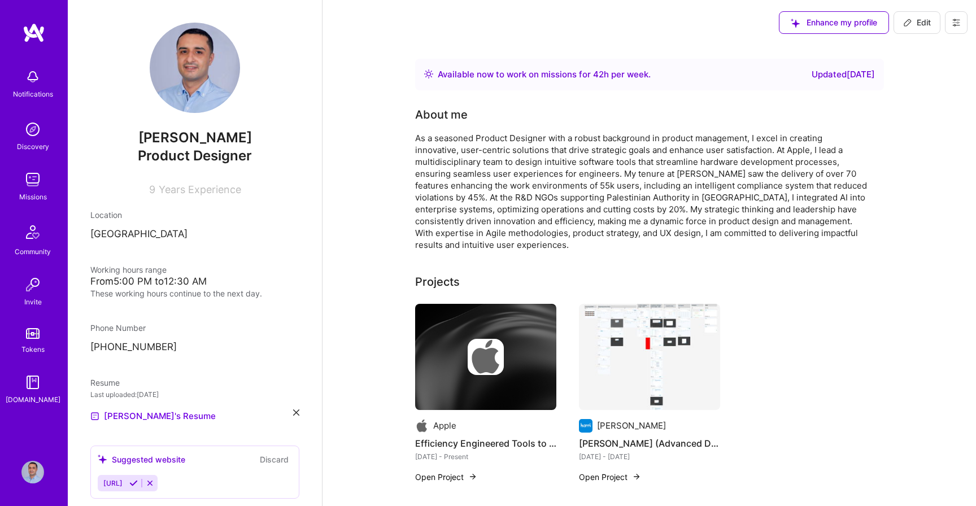
click at [961, 19] on button at bounding box center [956, 22] width 23 height 23
click at [914, 75] on button "Payment method" at bounding box center [925, 77] width 85 height 29
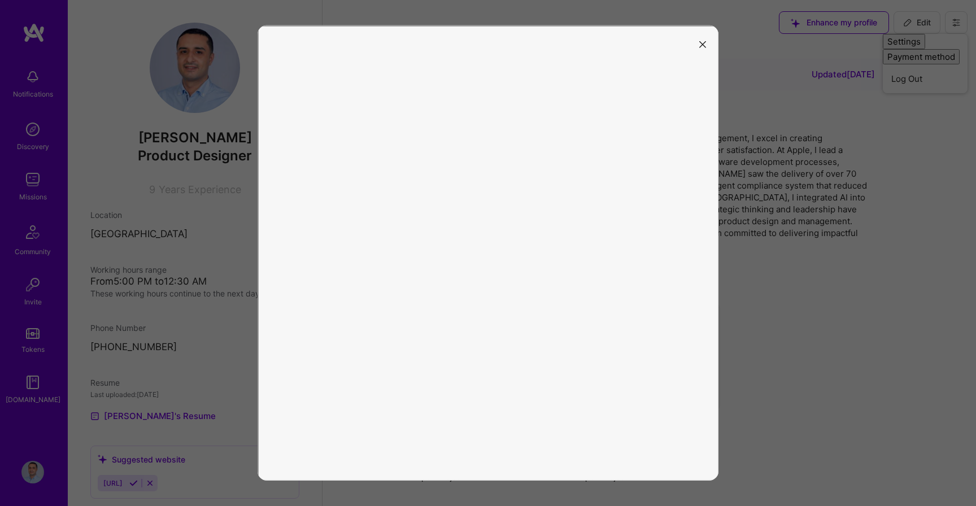
click at [701, 41] on icon "modal" at bounding box center [702, 44] width 7 height 7
